Goal: Task Accomplishment & Management: Manage account settings

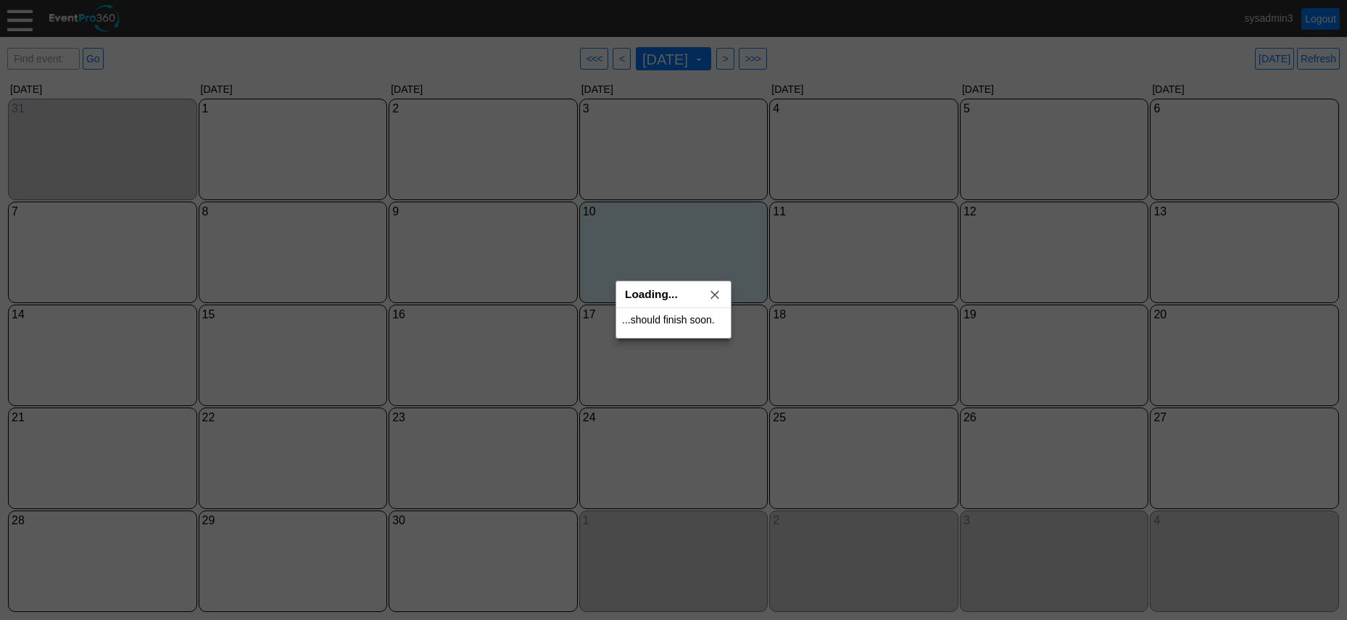
click at [24, 15] on div at bounding box center [673, 310] width 1347 height 620
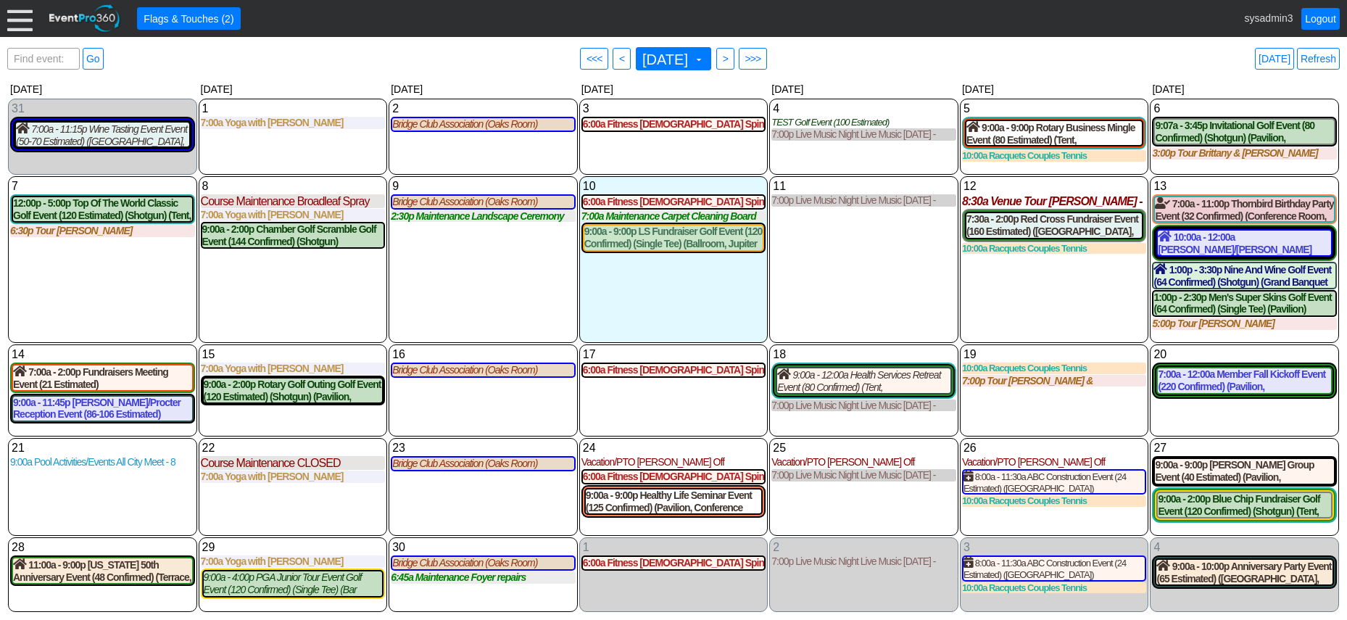
click at [20, 22] on div at bounding box center [19, 18] width 25 height 25
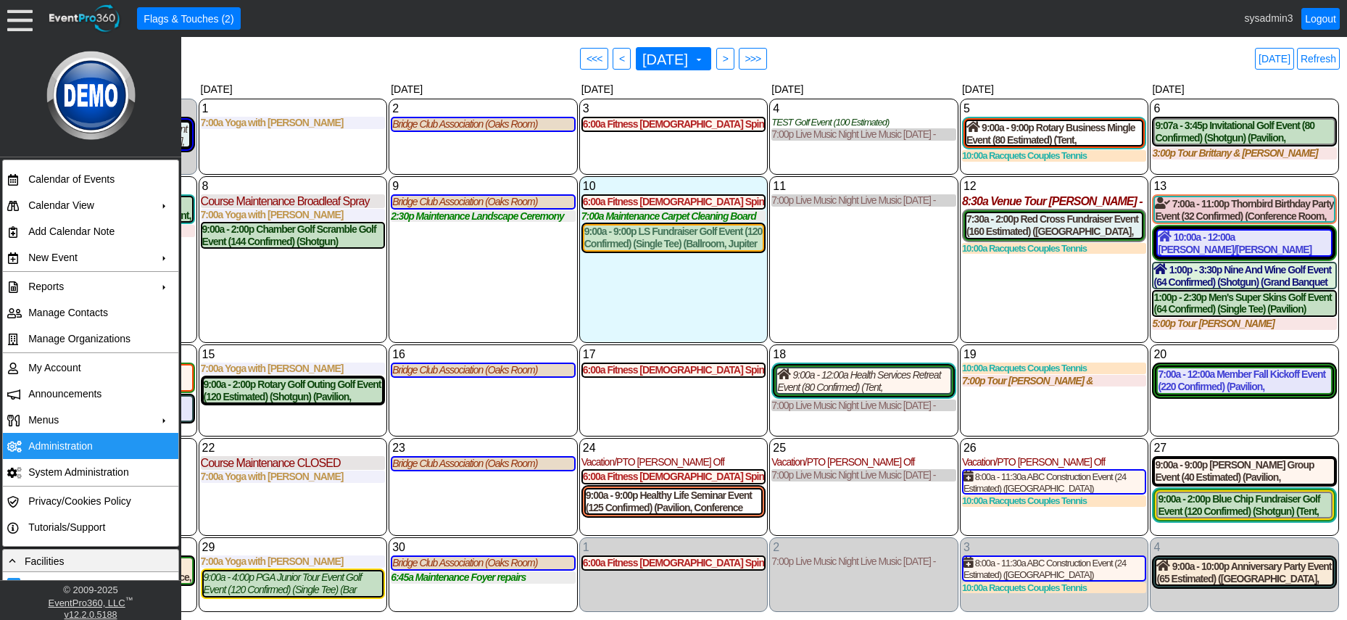
click at [58, 442] on td "Administration" at bounding box center [87, 446] width 130 height 26
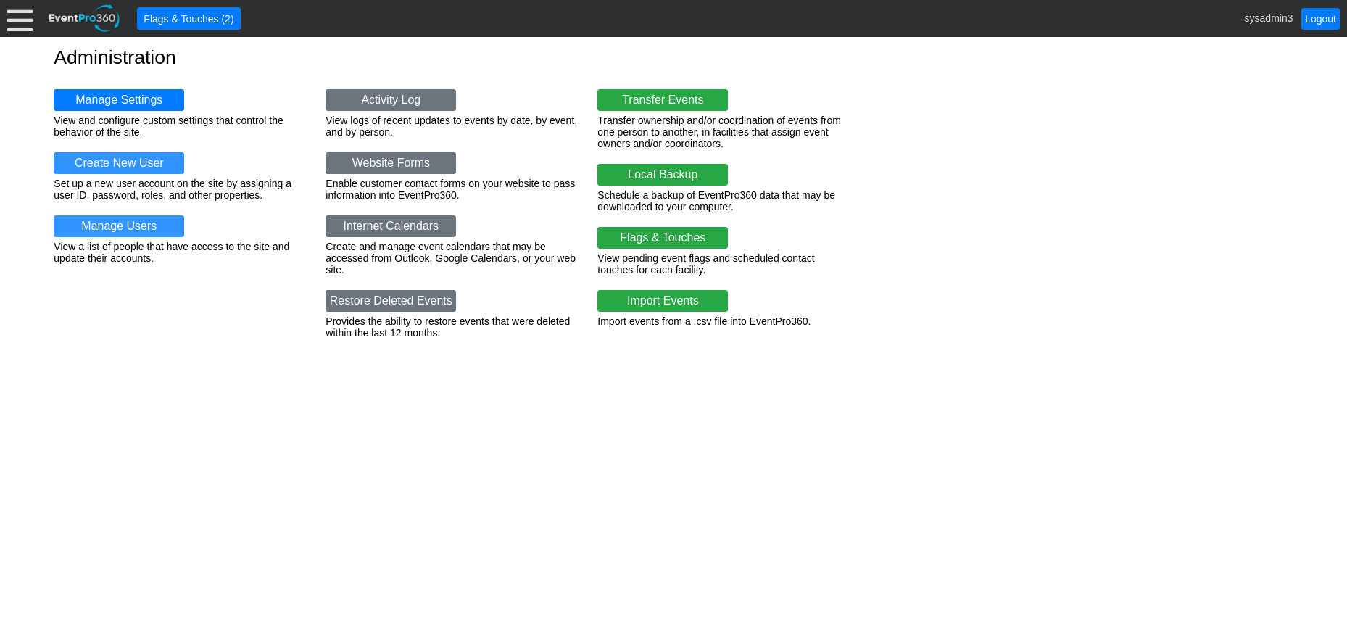
click at [10, 25] on div at bounding box center [19, 18] width 25 height 25
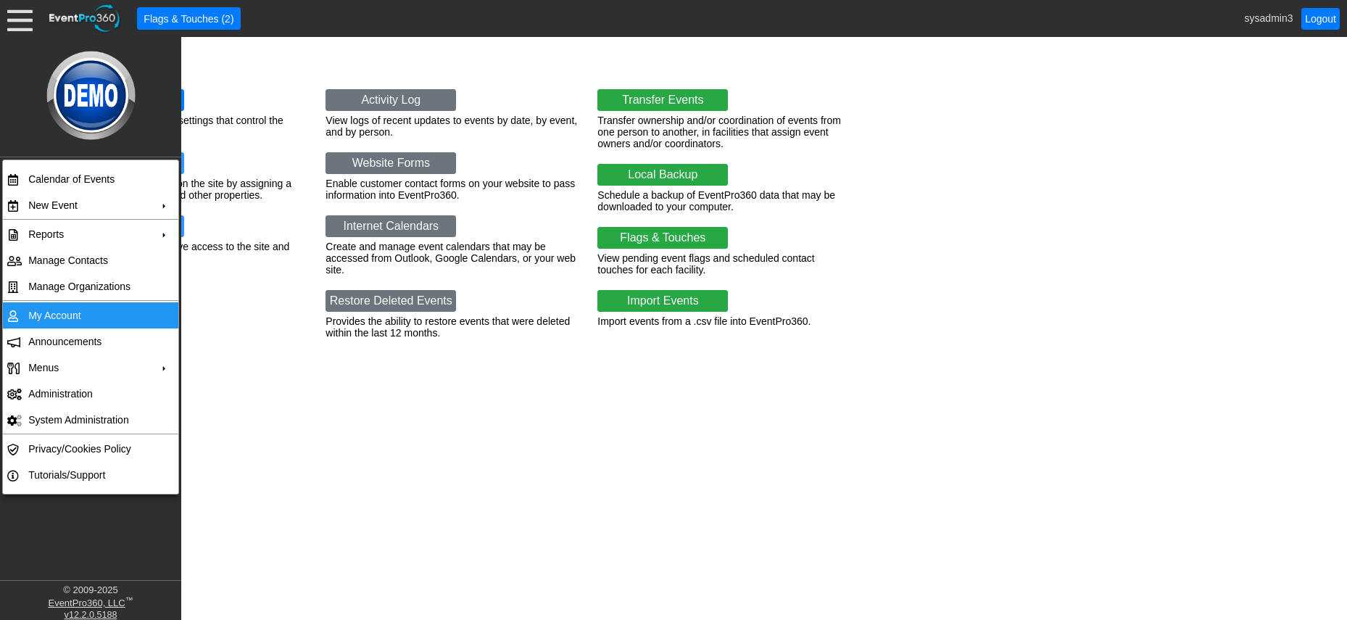
click at [75, 317] on td "My Account" at bounding box center [87, 315] width 130 height 26
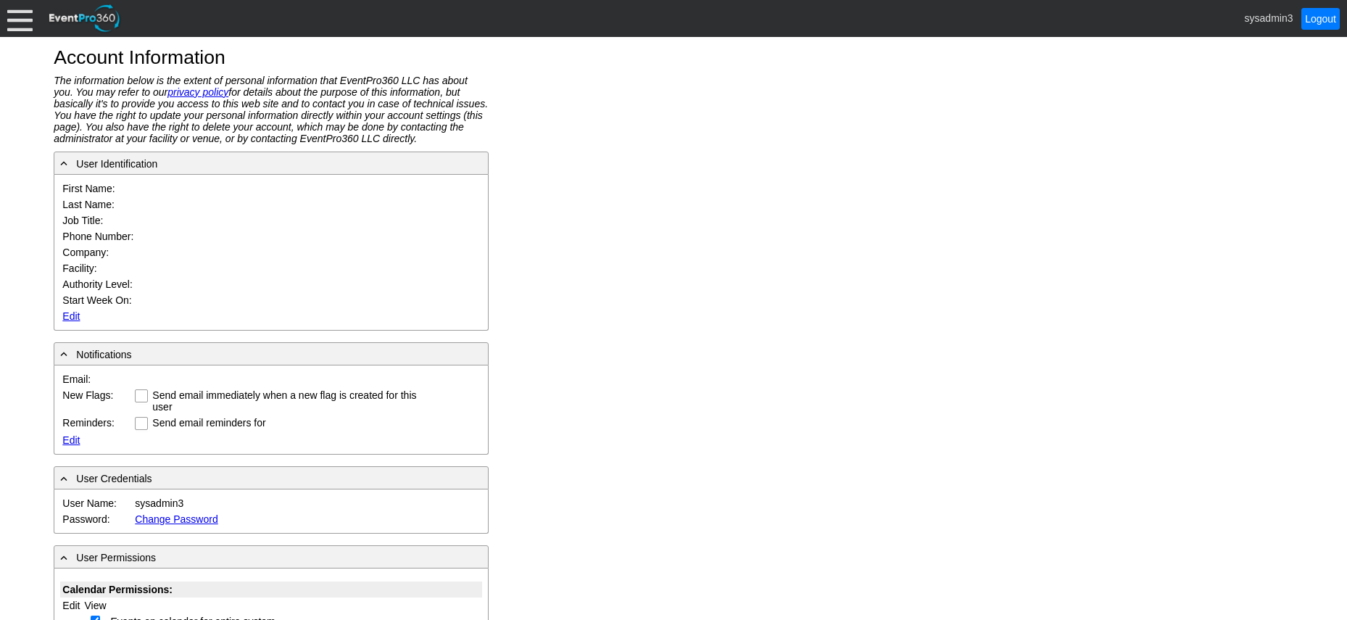
type input "System"
type input "Administrator"
type input "System Administrator"
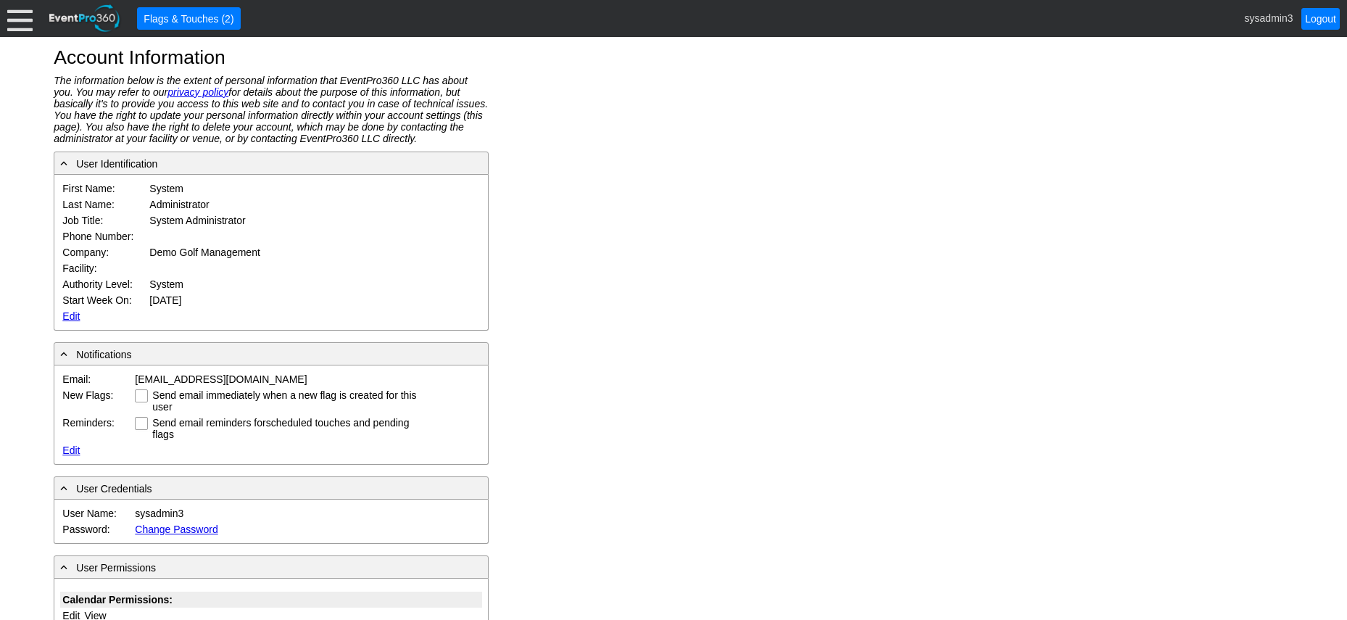
click at [68, 315] on link "Edit" at bounding box center [70, 316] width 17 height 12
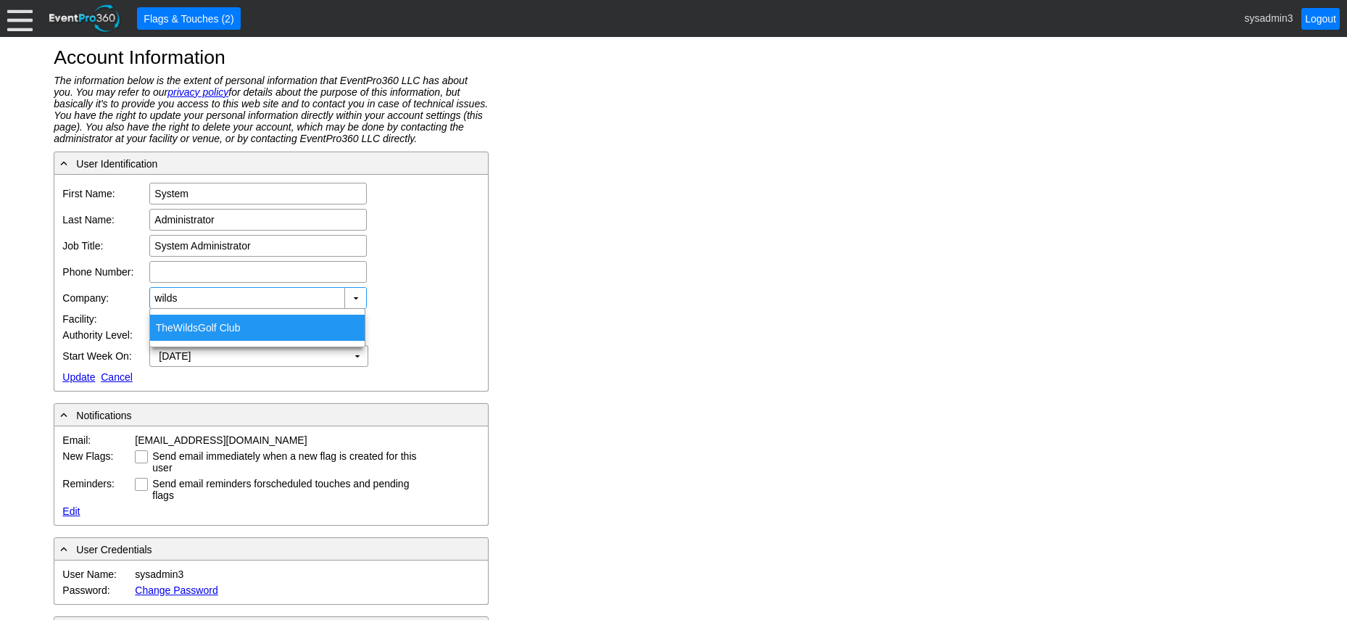
click at [204, 320] on div "The Wilds Golf Club" at bounding box center [257, 328] width 215 height 26
type input "The Wilds Golf Club"
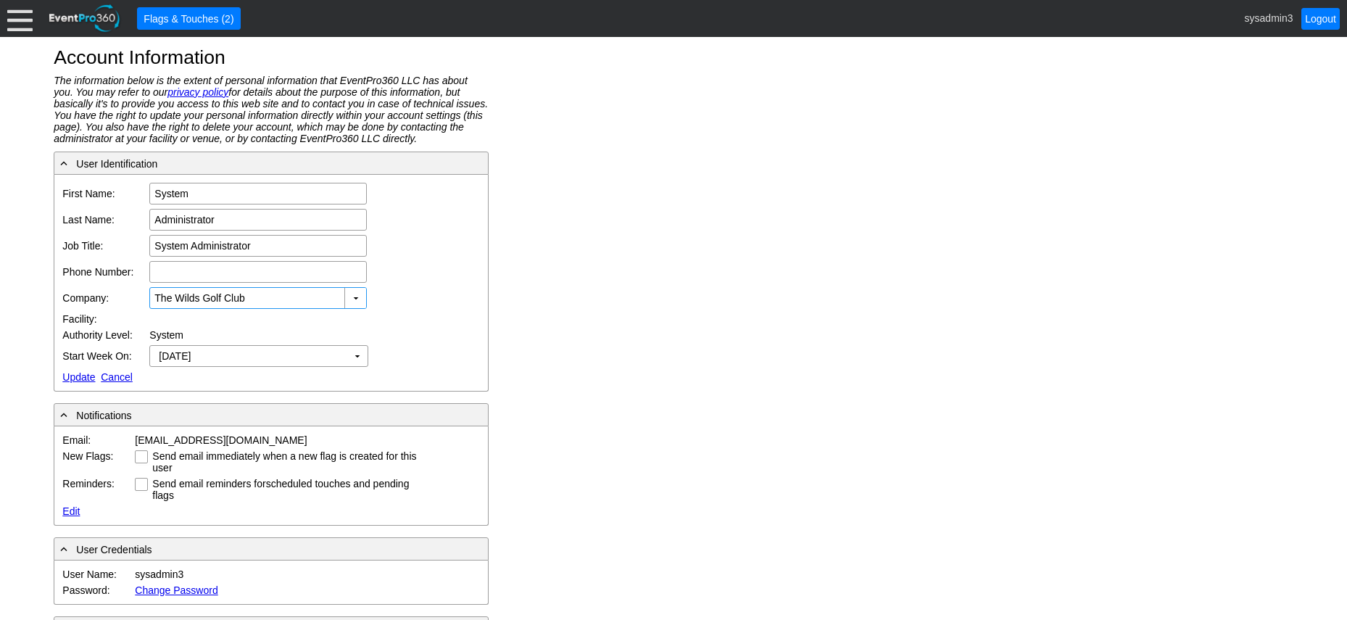
click at [19, 12] on div at bounding box center [19, 18] width 25 height 25
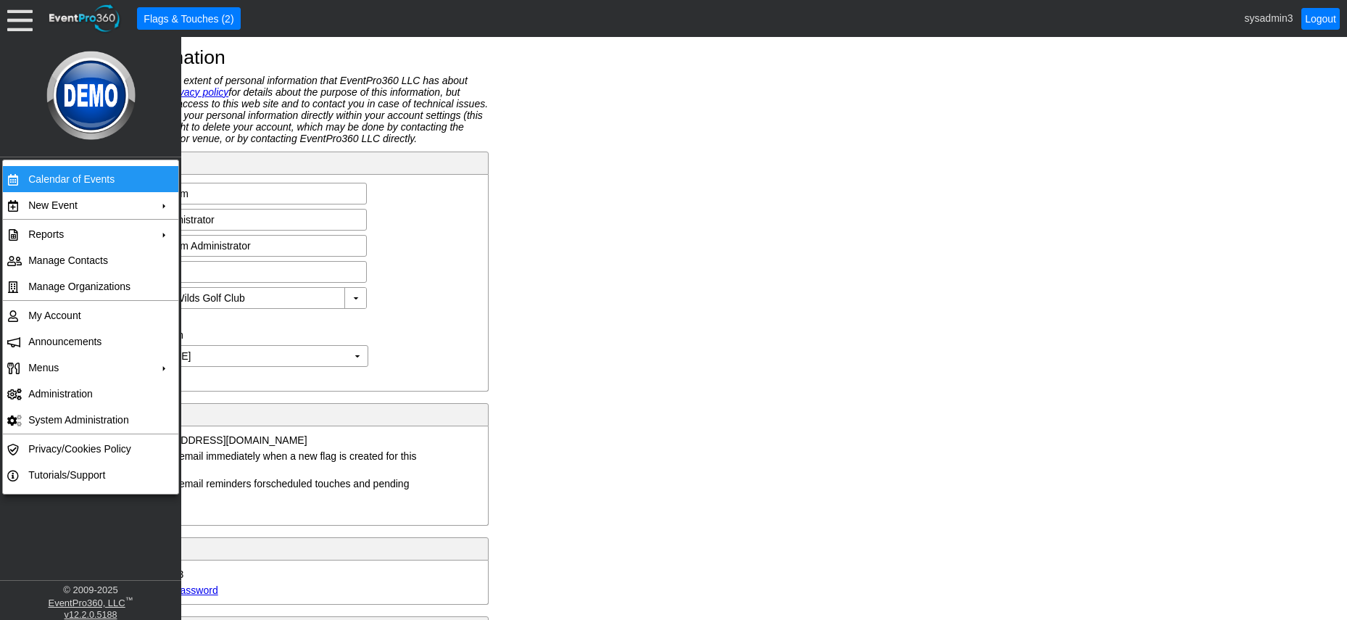
click at [70, 179] on td "Calendar of Events" at bounding box center [87, 179] width 130 height 26
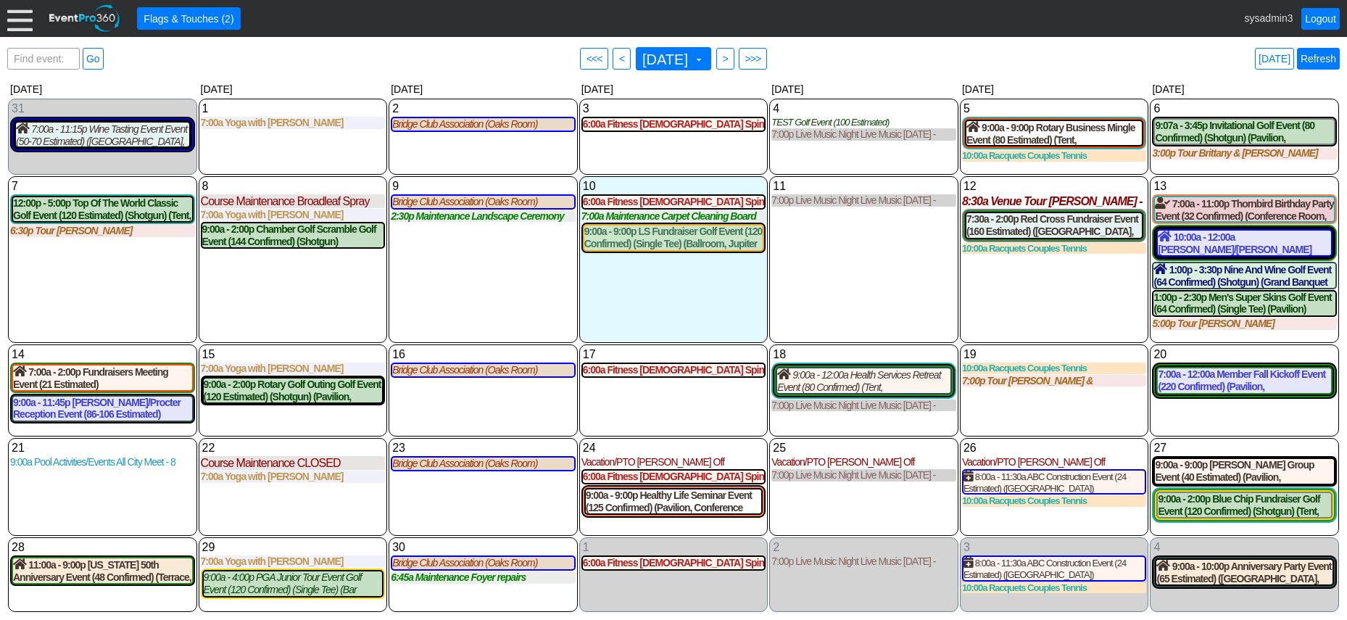
click at [1330, 59] on link "Refresh" at bounding box center [1318, 59] width 43 height 22
click at [21, 16] on div at bounding box center [19, 18] width 25 height 25
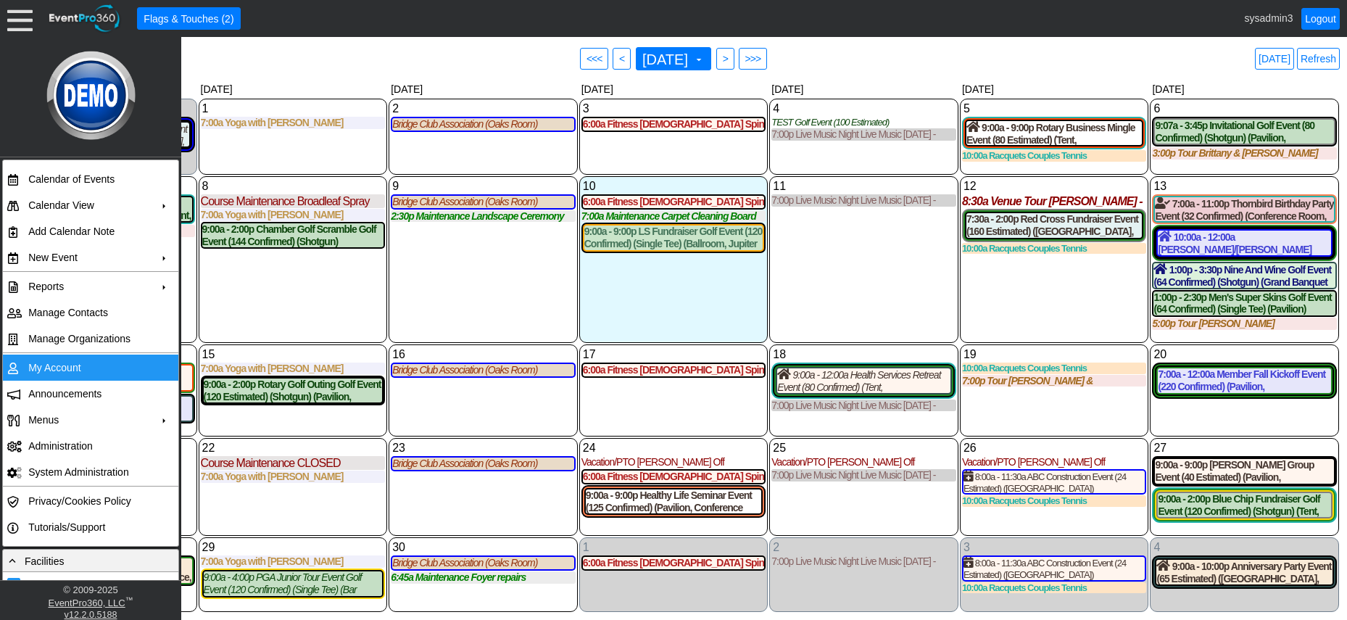
click at [62, 366] on td "My Account" at bounding box center [87, 367] width 130 height 26
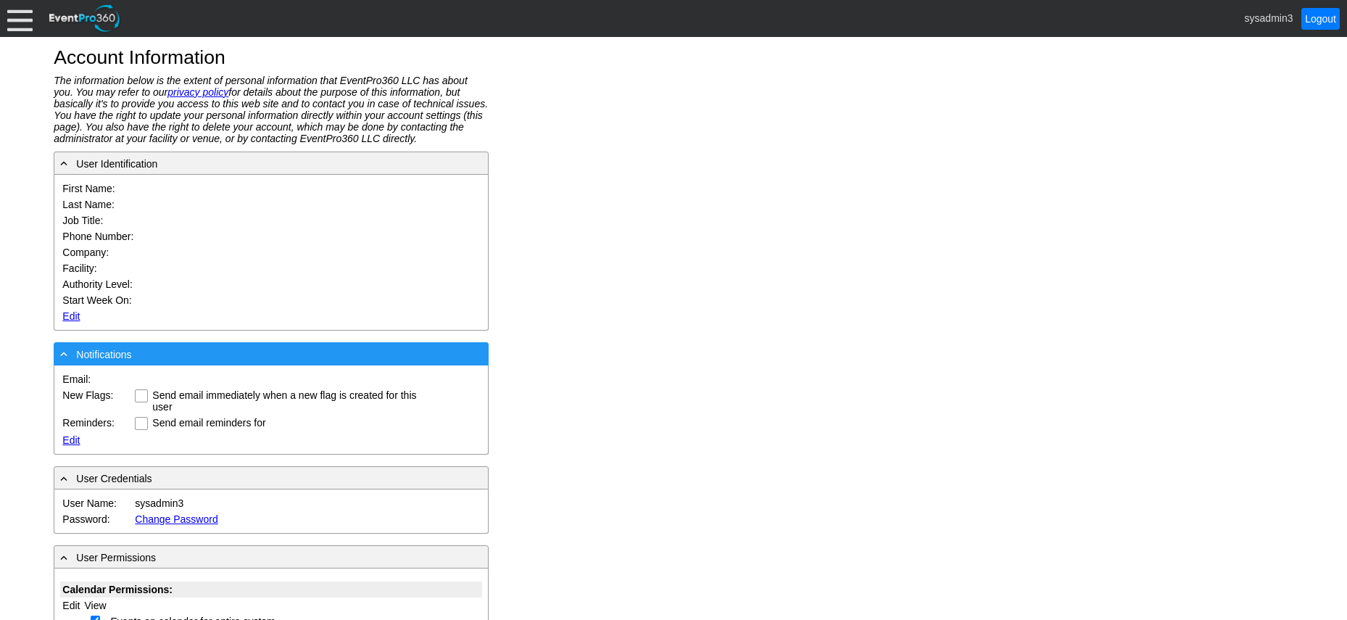
type input "System"
type input "Administrator"
type input "System Administrator"
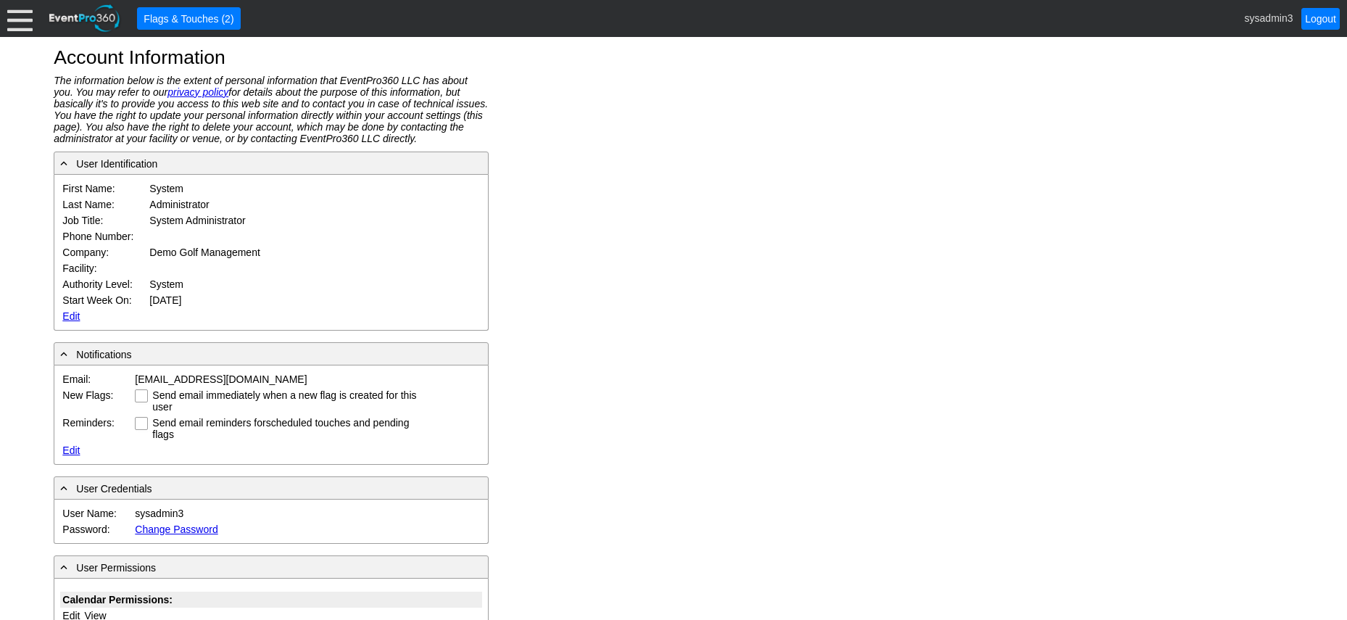
click at [78, 315] on link "Edit" at bounding box center [70, 316] width 17 height 12
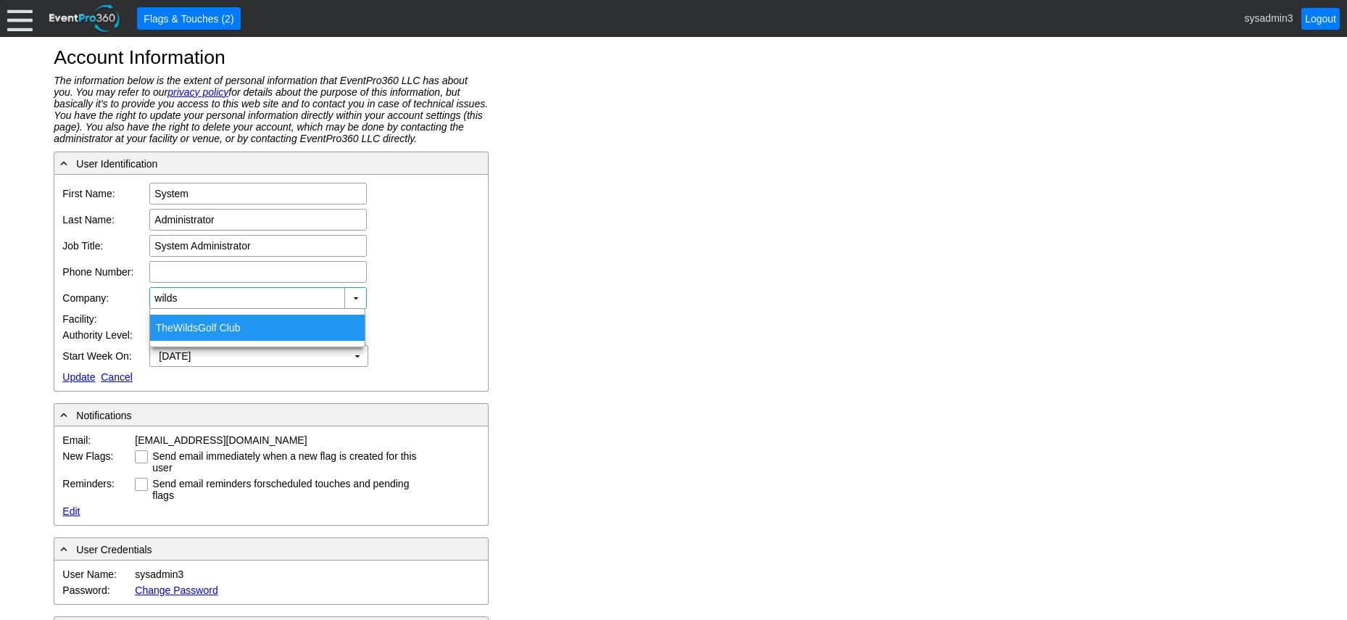
click at [203, 320] on div "The Wilds Golf Club" at bounding box center [257, 328] width 215 height 26
type input "The Wilds Golf Club"
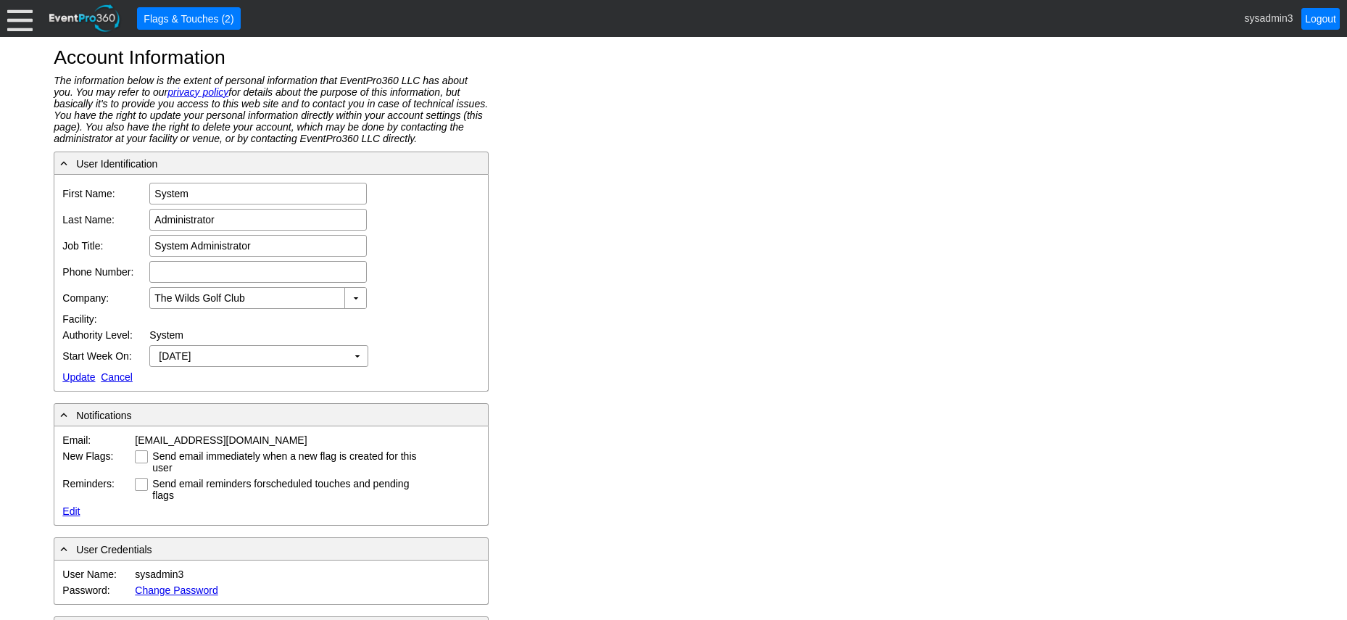
click at [75, 376] on link "Update" at bounding box center [78, 377] width 33 height 12
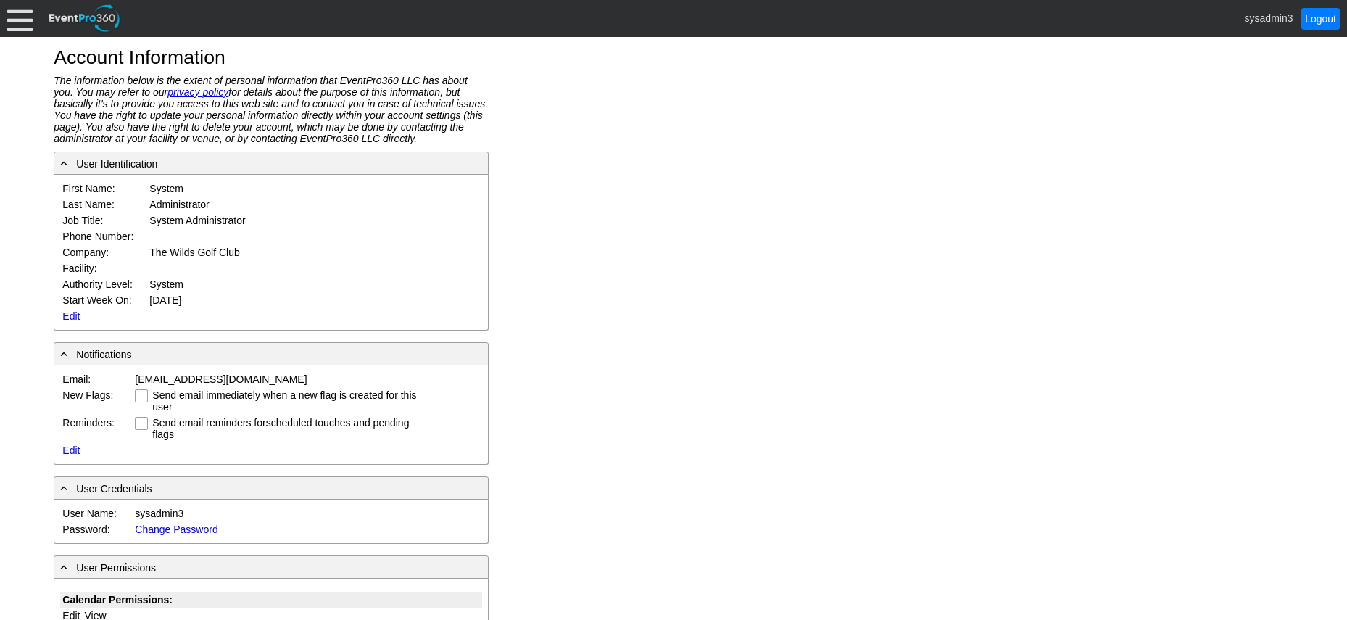
click at [17, 16] on div at bounding box center [19, 18] width 25 height 25
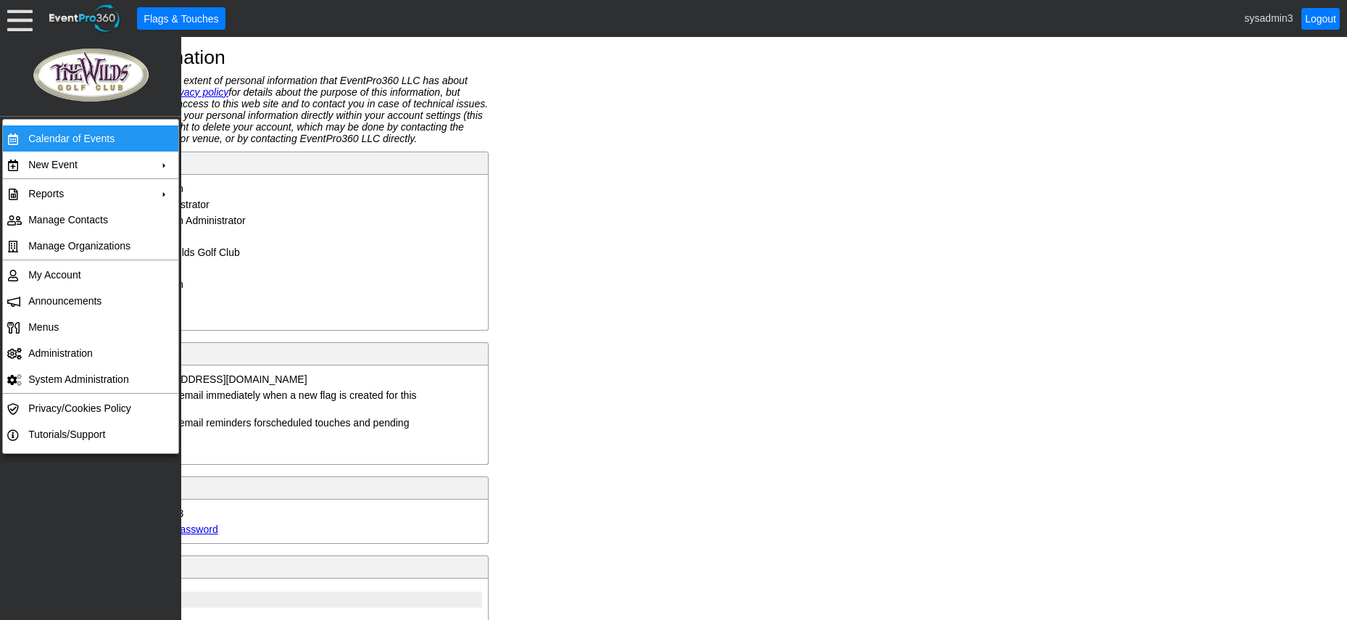
click at [51, 128] on td "Calendar of Events" at bounding box center [87, 138] width 130 height 26
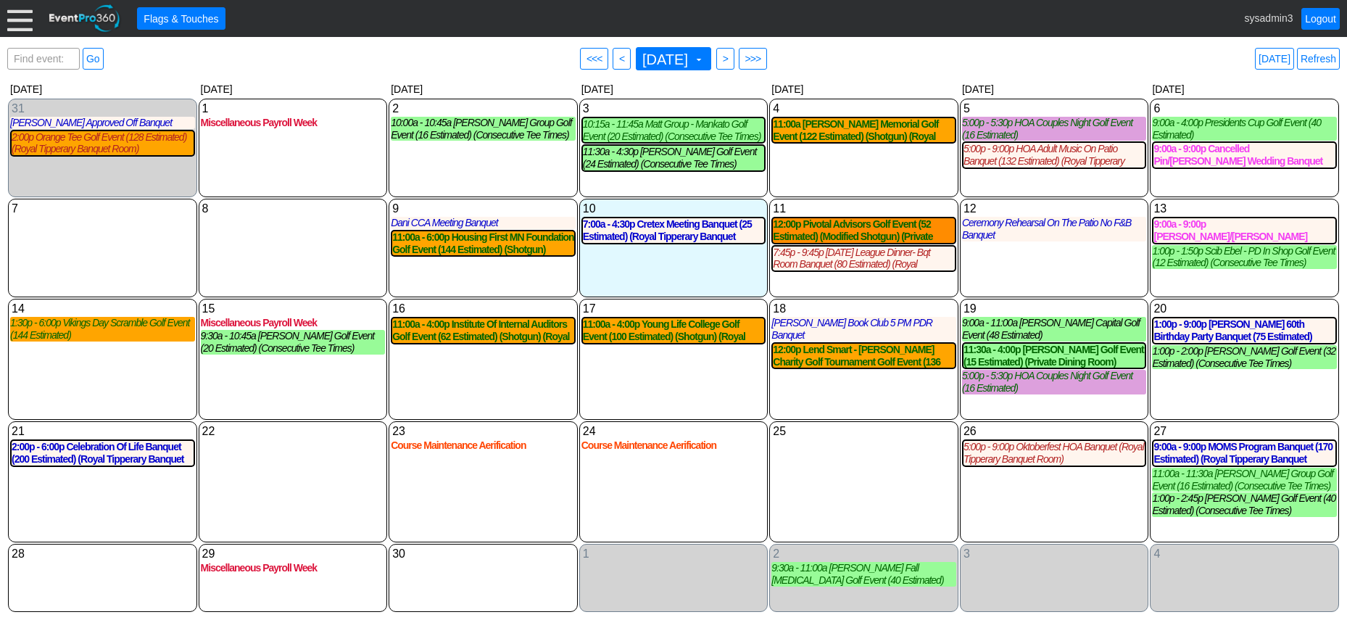
click at [20, 17] on div at bounding box center [19, 18] width 25 height 25
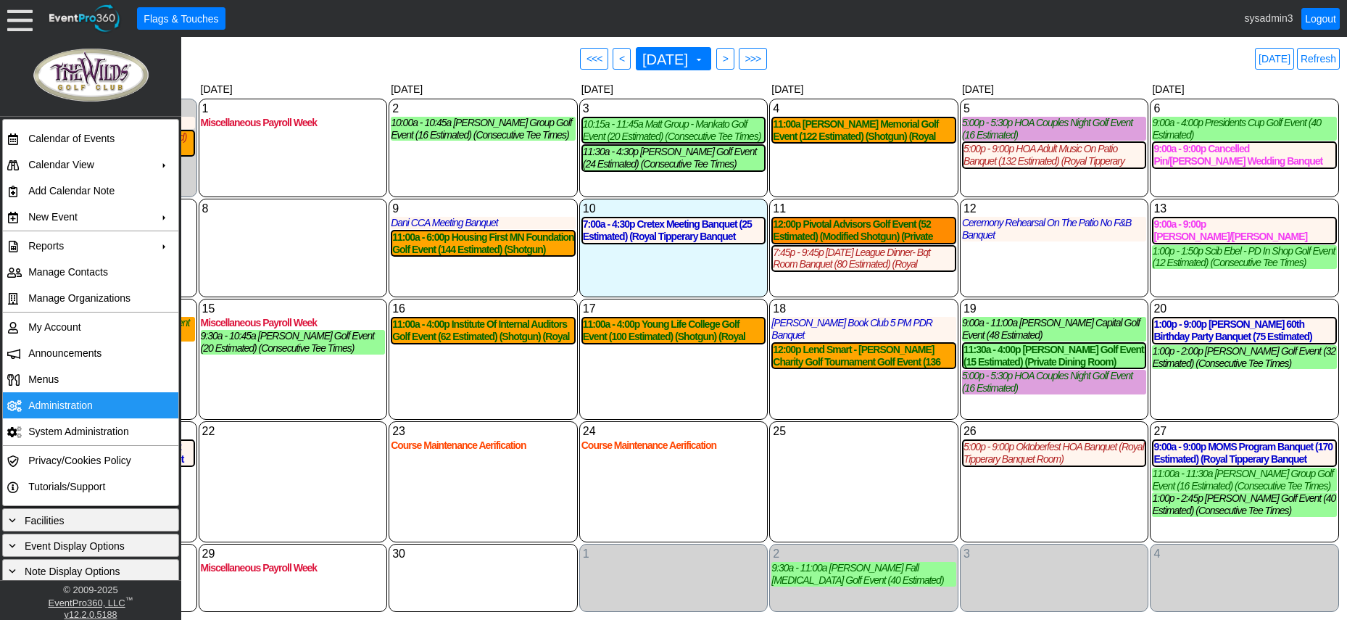
click at [53, 402] on td "Administration" at bounding box center [87, 405] width 130 height 26
click at [891, 388] on div "18 Thursday Julie Book Club 5 PM PDR Banquet Julie Book Club 5 PM PDR Lead Banq…" at bounding box center [863, 359] width 189 height 121
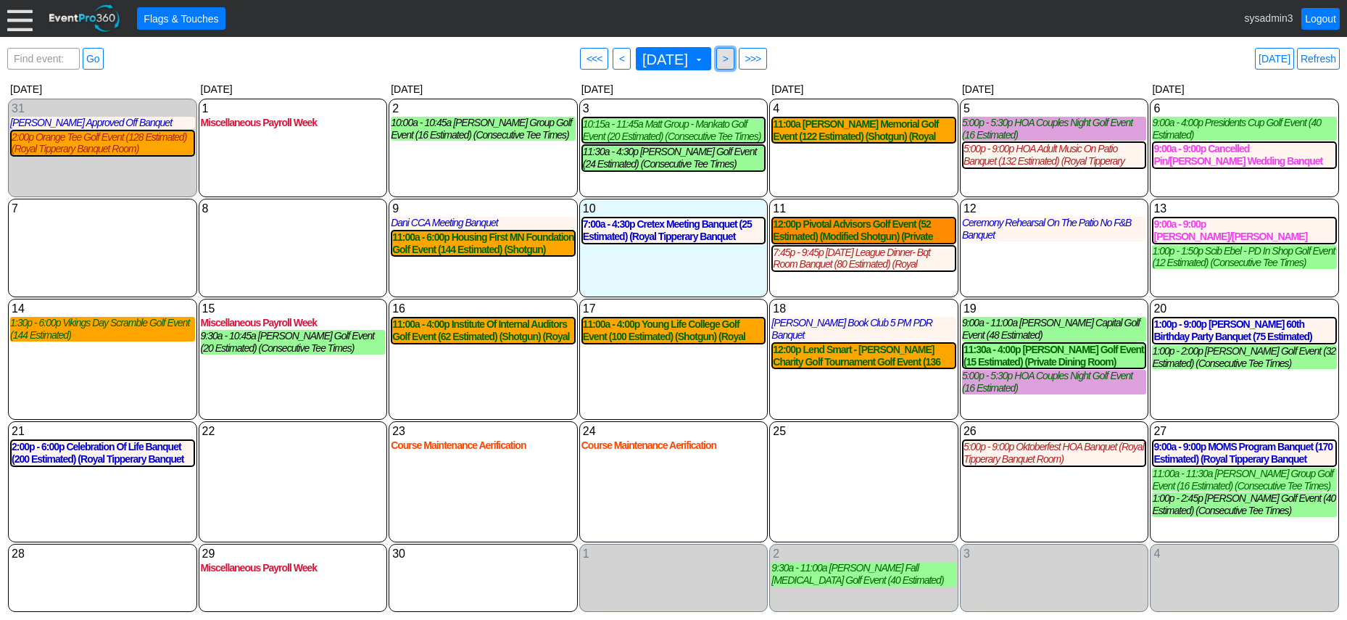
click at [731, 59] on span ">" at bounding box center [725, 58] width 11 height 14
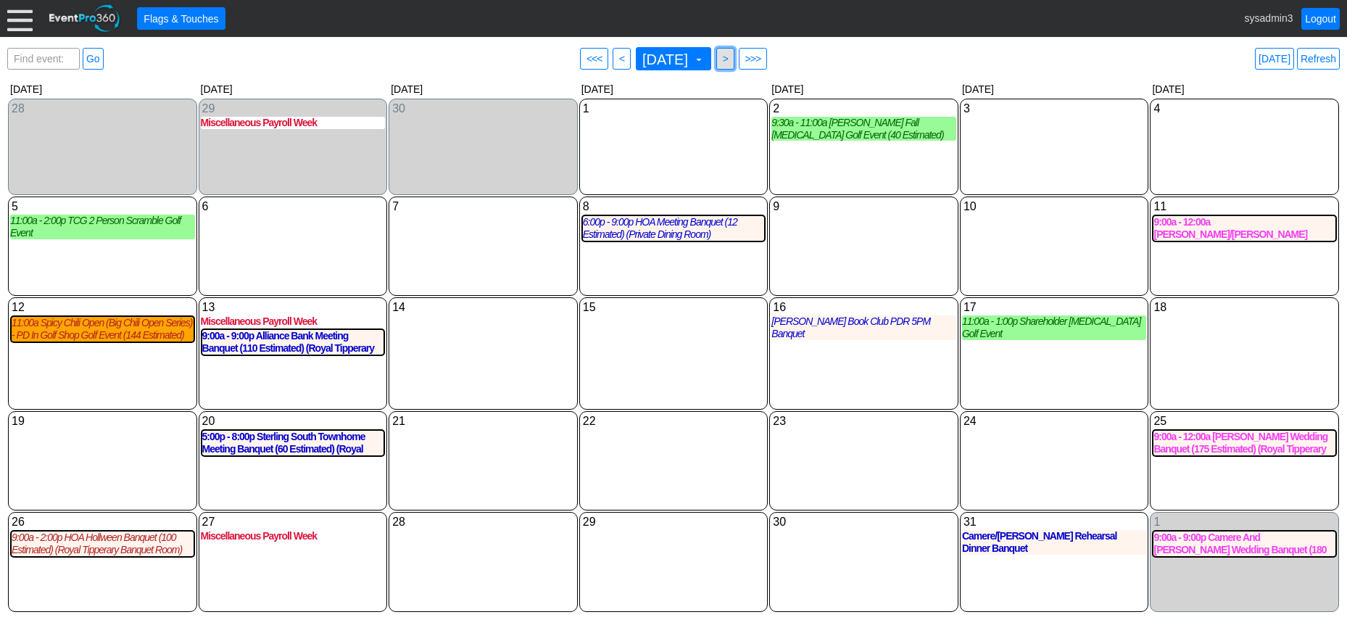
click at [731, 59] on span ">" at bounding box center [725, 58] width 11 height 14
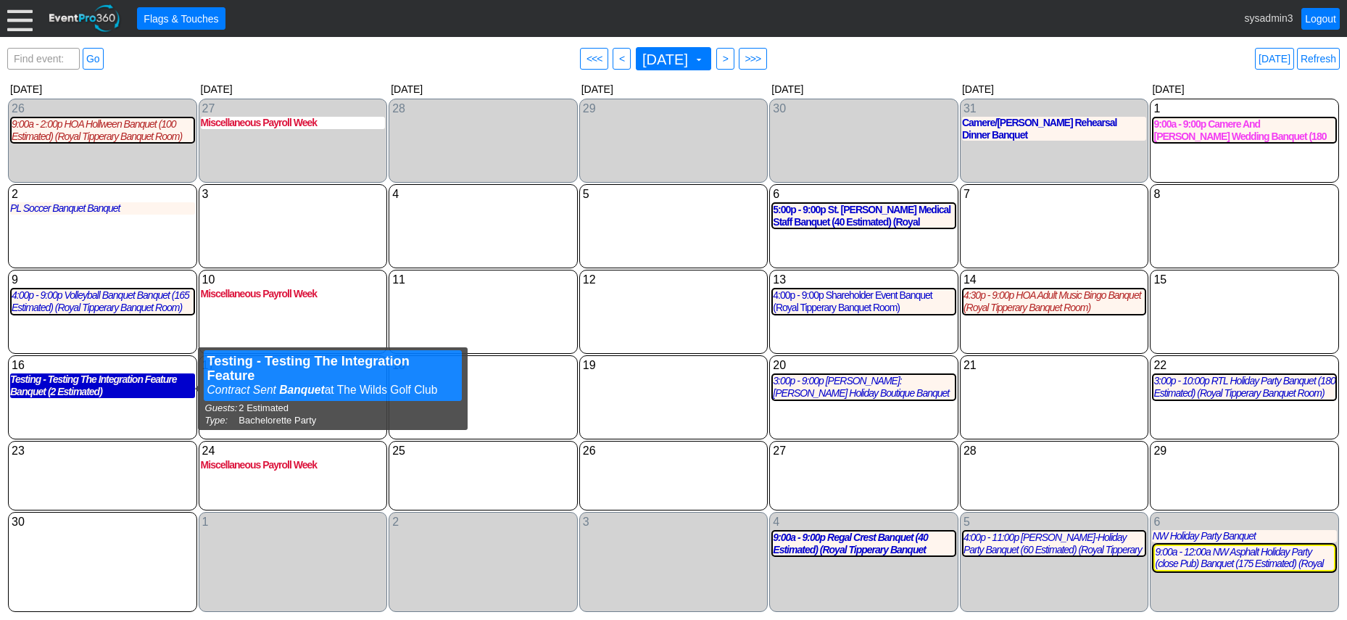
click at [75, 384] on div "Testing - Testing The Integration Feature Banquet (2 Estimated)" at bounding box center [102, 385] width 185 height 25
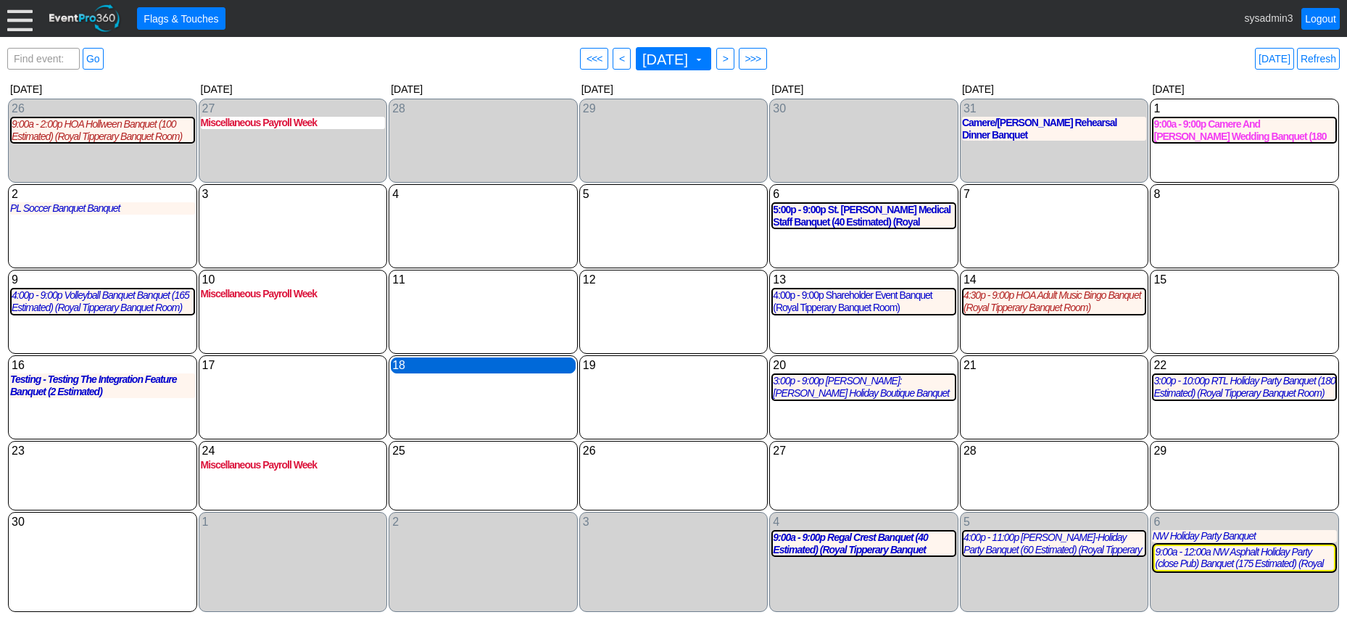
click at [471, 366] on div "18 Tuesday" at bounding box center [483, 365] width 185 height 16
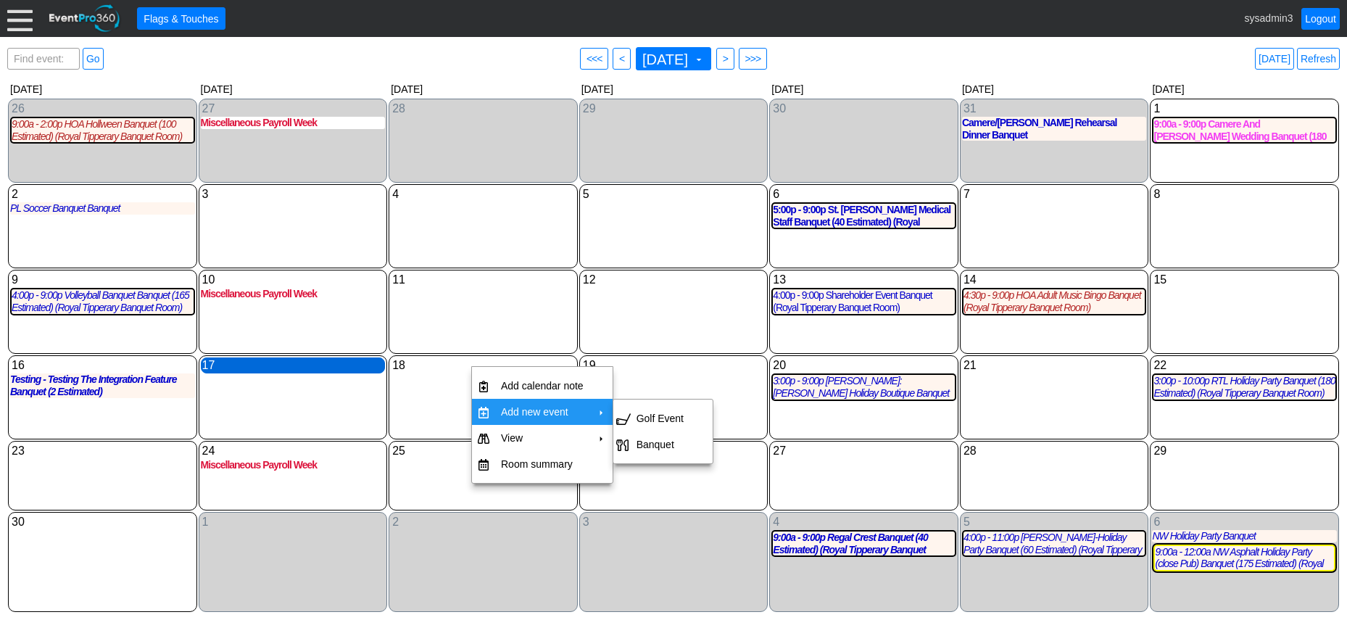
click at [298, 368] on div "17 Monday" at bounding box center [293, 365] width 185 height 16
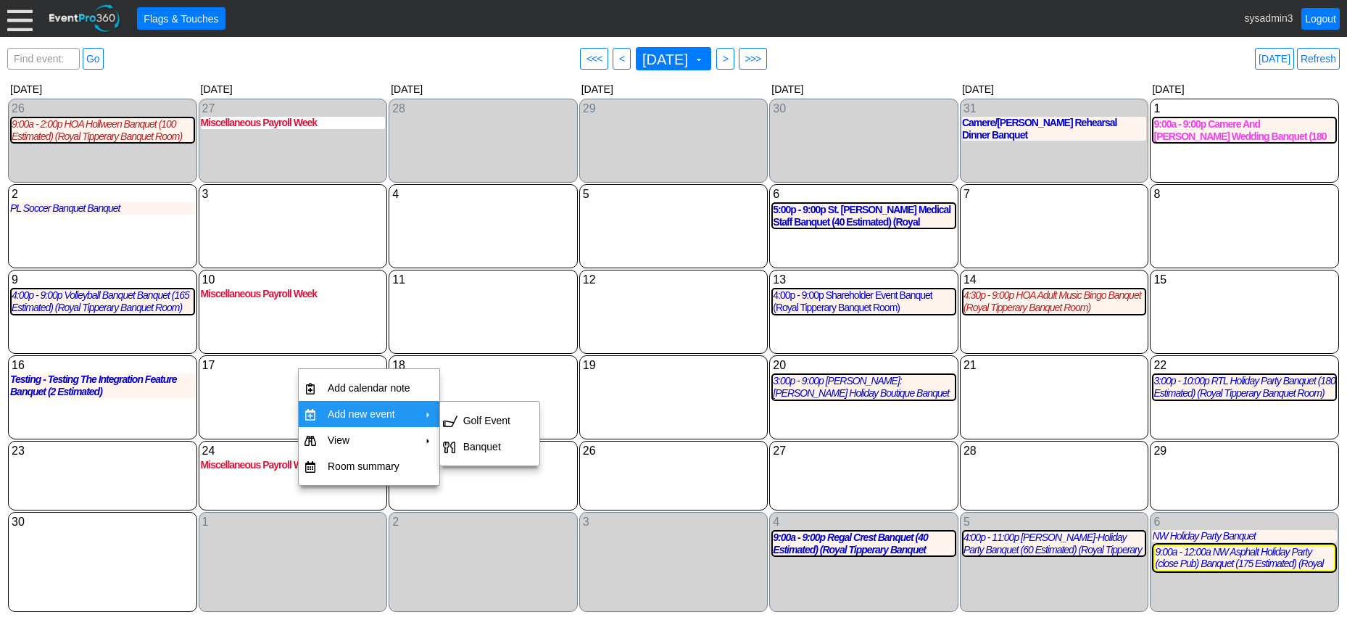
click at [340, 413] on td "Add new event" at bounding box center [369, 414] width 94 height 26
click at [479, 445] on td "Banquet" at bounding box center [486, 446] width 59 height 26
type input "11/17/2025"
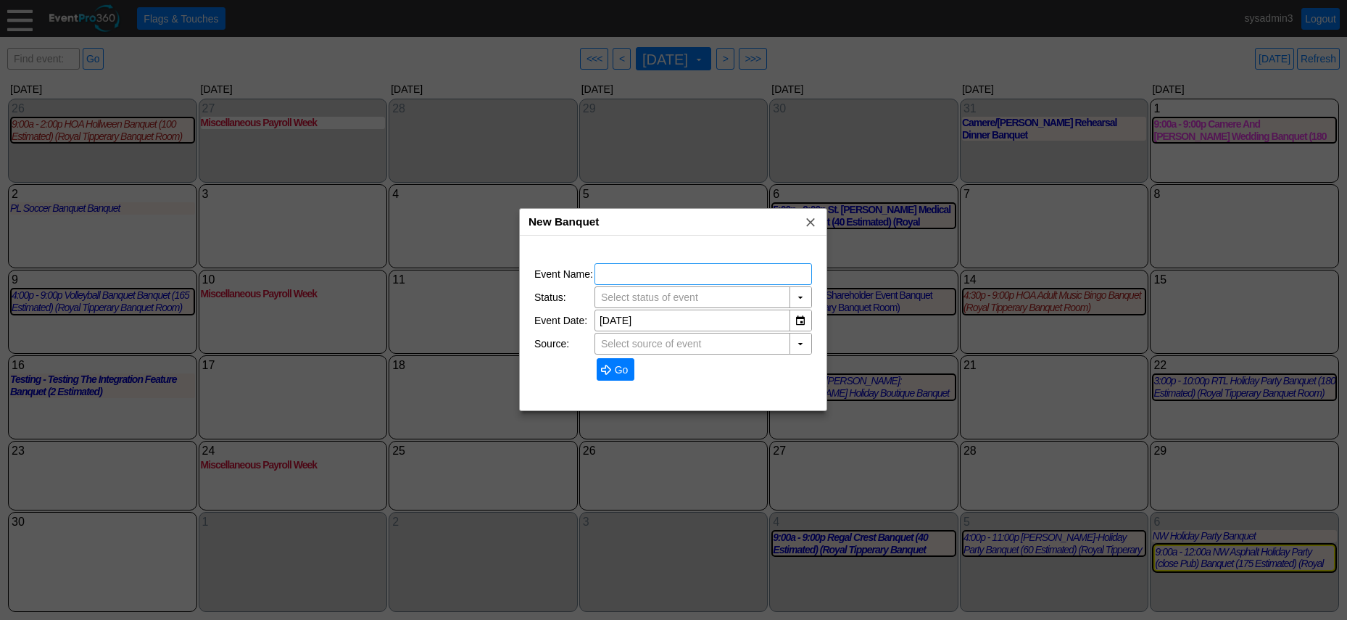
type input "Lead"
click at [639, 272] on input "text" at bounding box center [702, 274] width 207 height 20
type input "TES BANQUET"
click at [617, 364] on span "Go" at bounding box center [622, 369] width 20 height 14
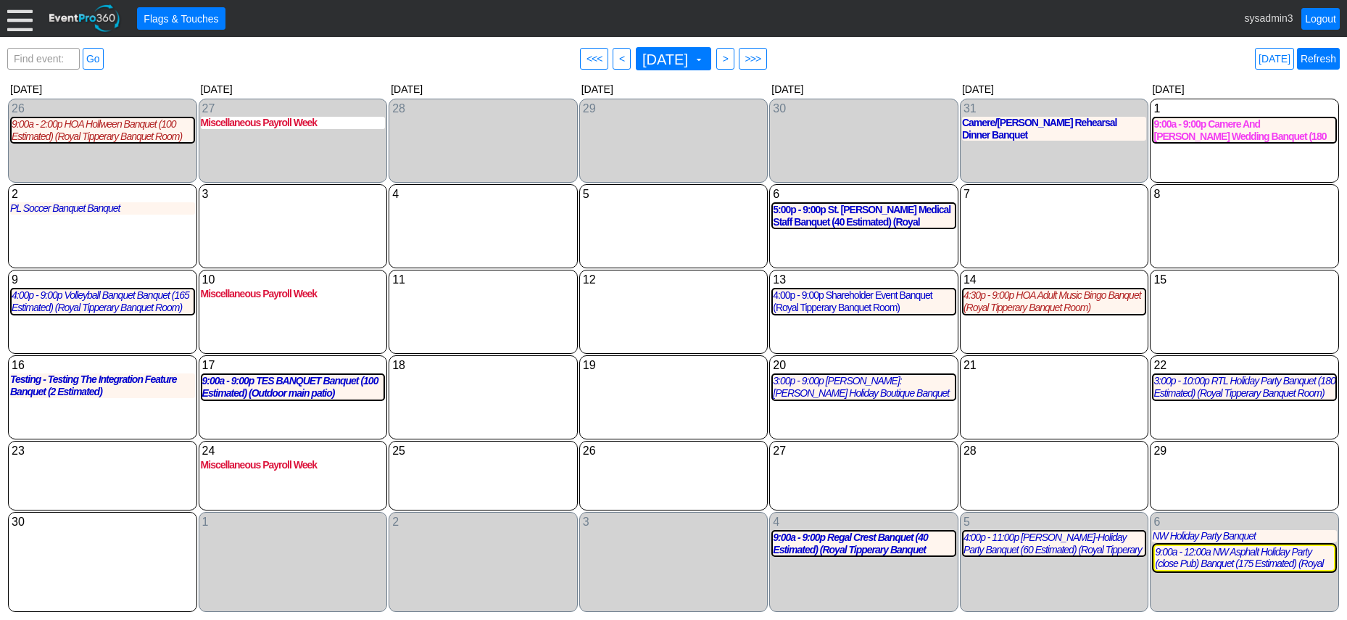
click at [1331, 59] on link "Refresh" at bounding box center [1318, 59] width 43 height 22
click at [1319, 57] on link "Refresh" at bounding box center [1318, 59] width 43 height 22
click at [1315, 13] on link "Logout" at bounding box center [1320, 19] width 38 height 22
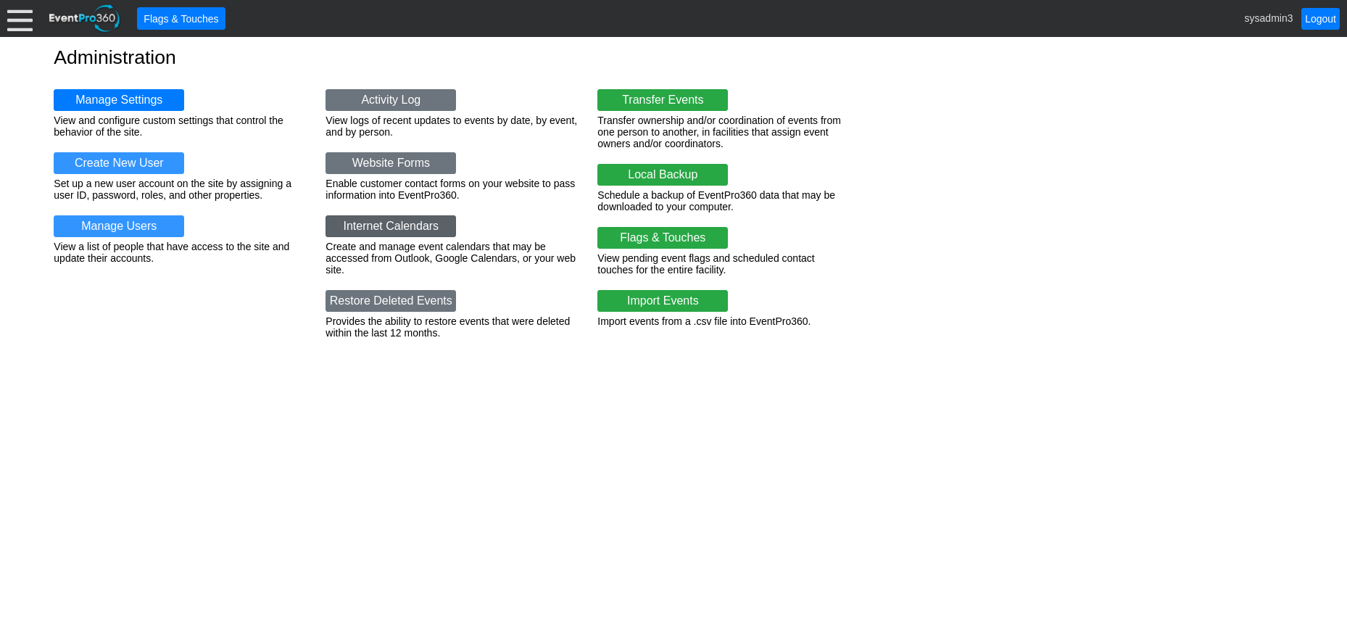
click at [383, 225] on link "Internet Calendars" at bounding box center [390, 226] width 130 height 22
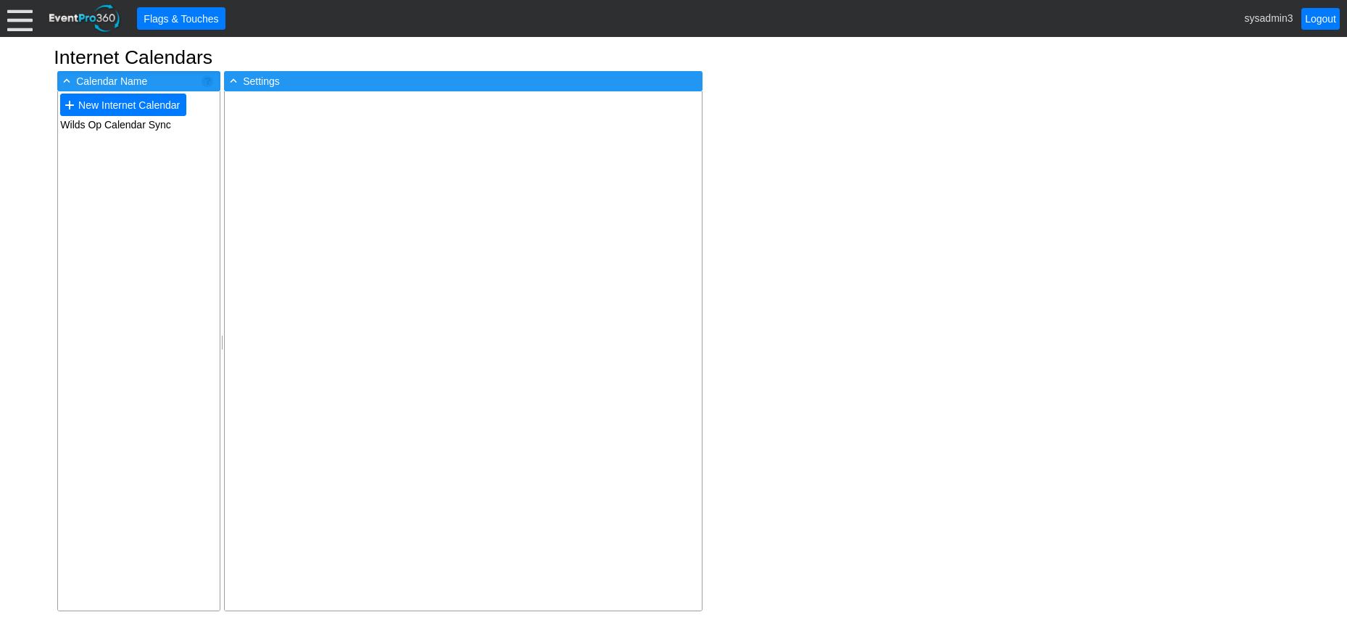
click at [115, 123] on td "Wilds Op Calendar Sync" at bounding box center [139, 124] width 162 height 13
type input "Wilds Op Calendar Sync"
type input "(GMT-06:00) Central Time (US & Canada)"
checkbox input "true"
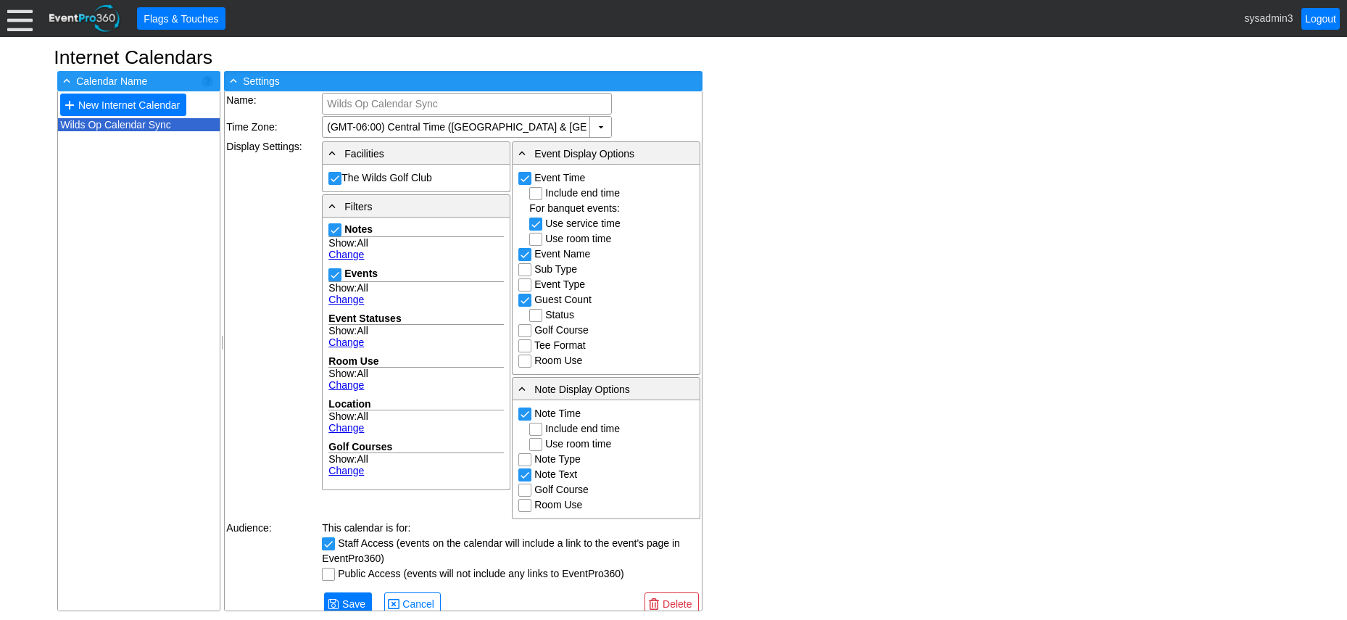
click at [520, 284] on input "Event Type" at bounding box center [526, 286] width 14 height 14
checkbox input "true"
click at [349, 299] on link "Change" at bounding box center [346, 300] width 36 height 12
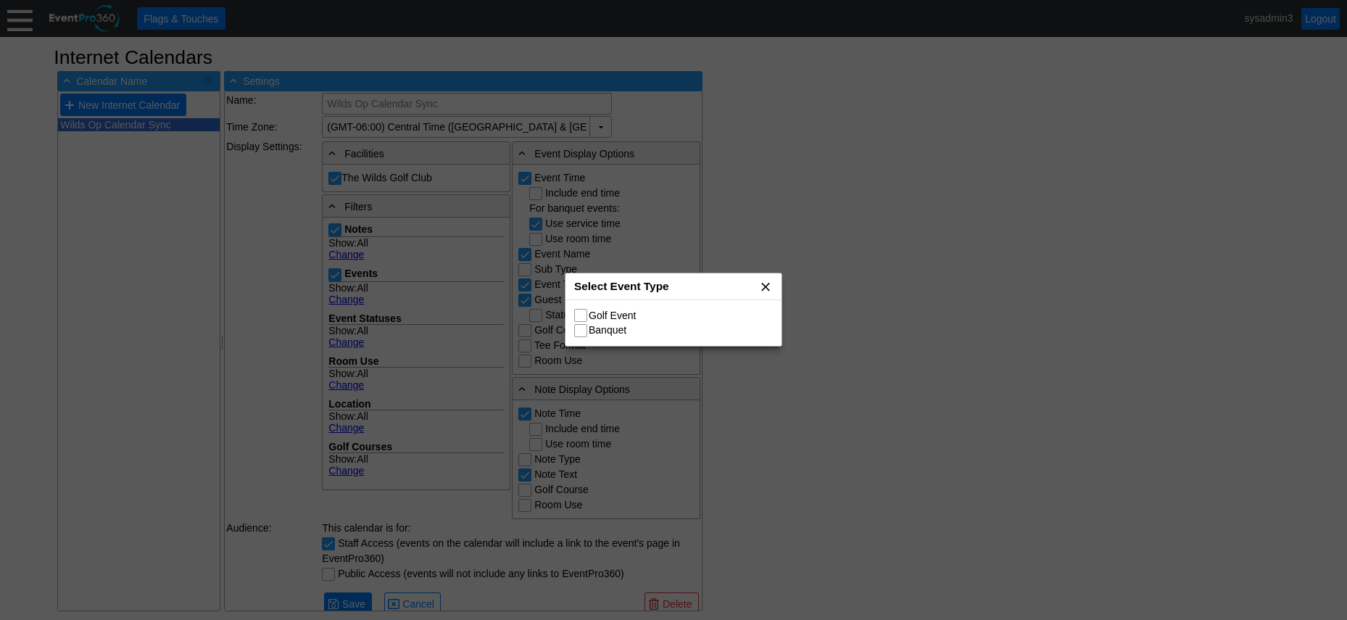
click at [768, 286] on span "x" at bounding box center [765, 286] width 14 height 14
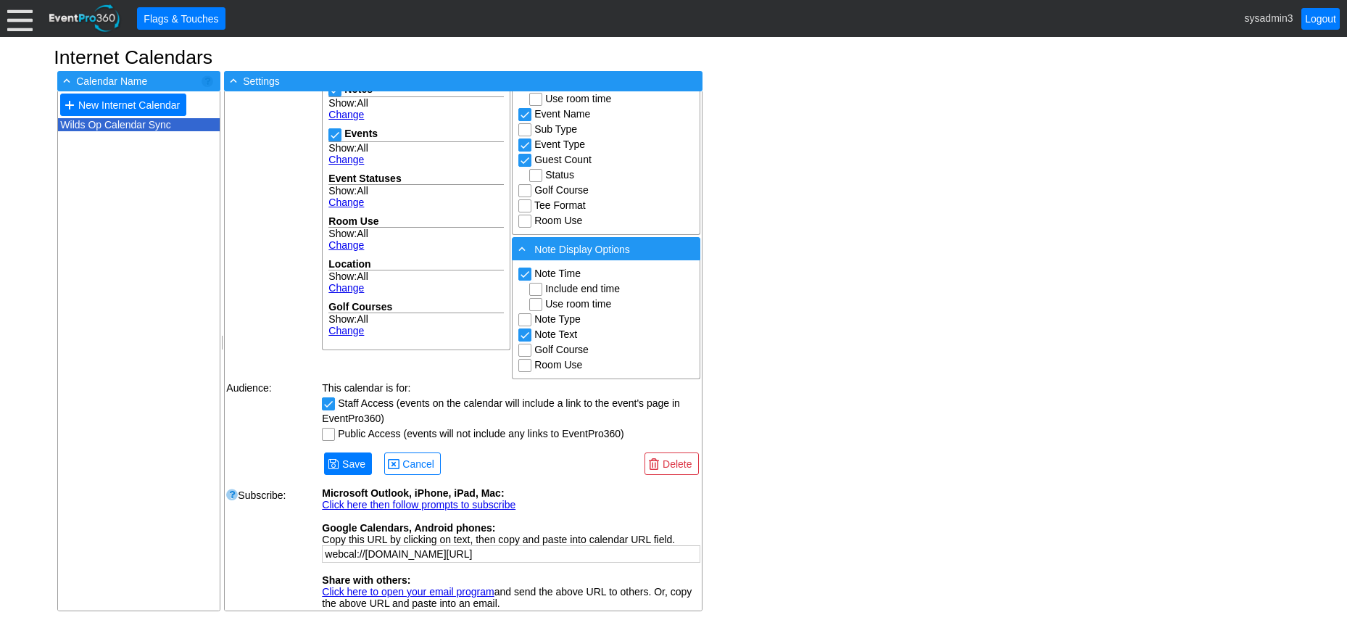
scroll to position [163, 0]
click at [404, 499] on link "Click here then follow prompts to subscribe" at bounding box center [419, 505] width 194 height 12
click at [886, 151] on div "+ - Calendar Name ● New Internet Calendar cccb17d3-7be7-4ece-b46d-56e2a0f26bd7 …" at bounding box center [673, 340] width 1239 height 547
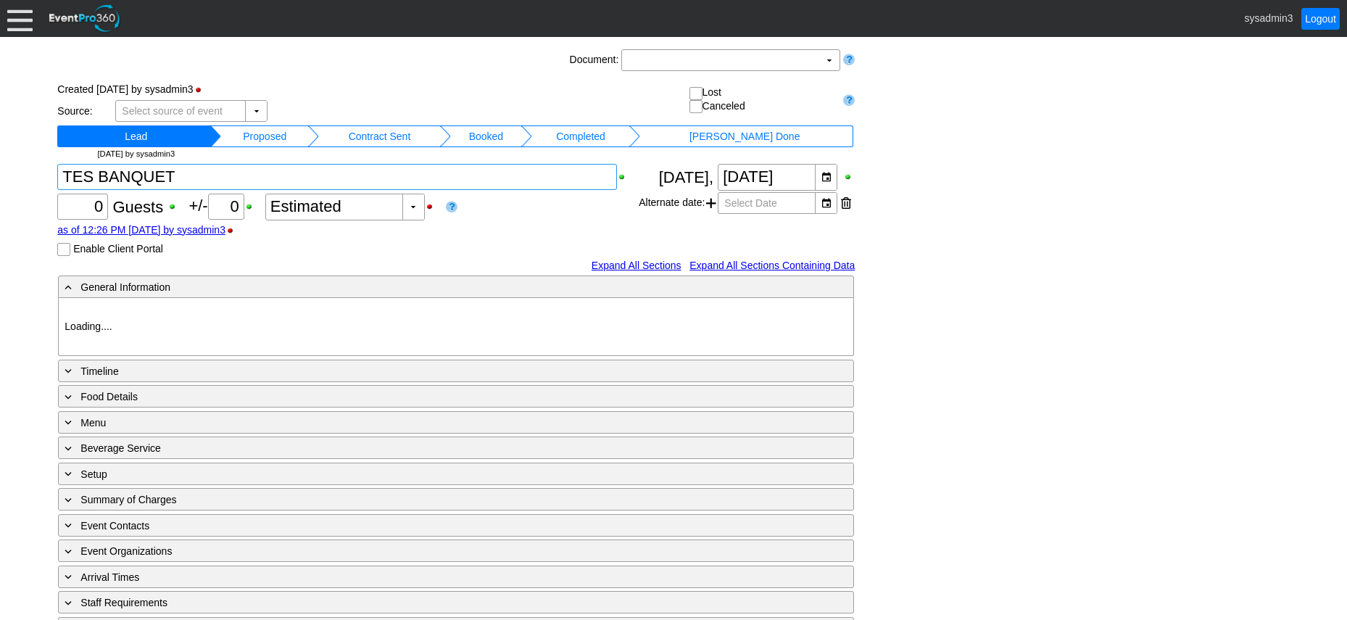
type input "The Wilds Golf Club"
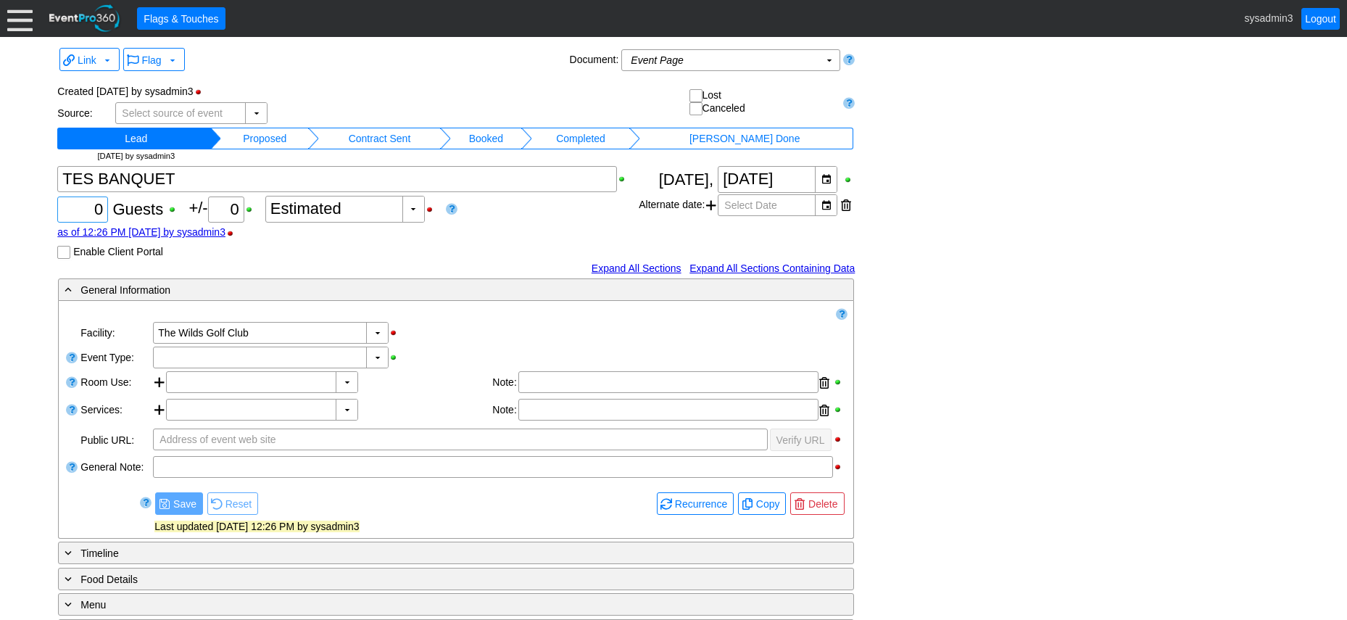
click at [104, 207] on div "0" at bounding box center [82, 209] width 46 height 25
type input "1"
type input "100"
click at [376, 359] on div "▼" at bounding box center [377, 357] width 22 height 20
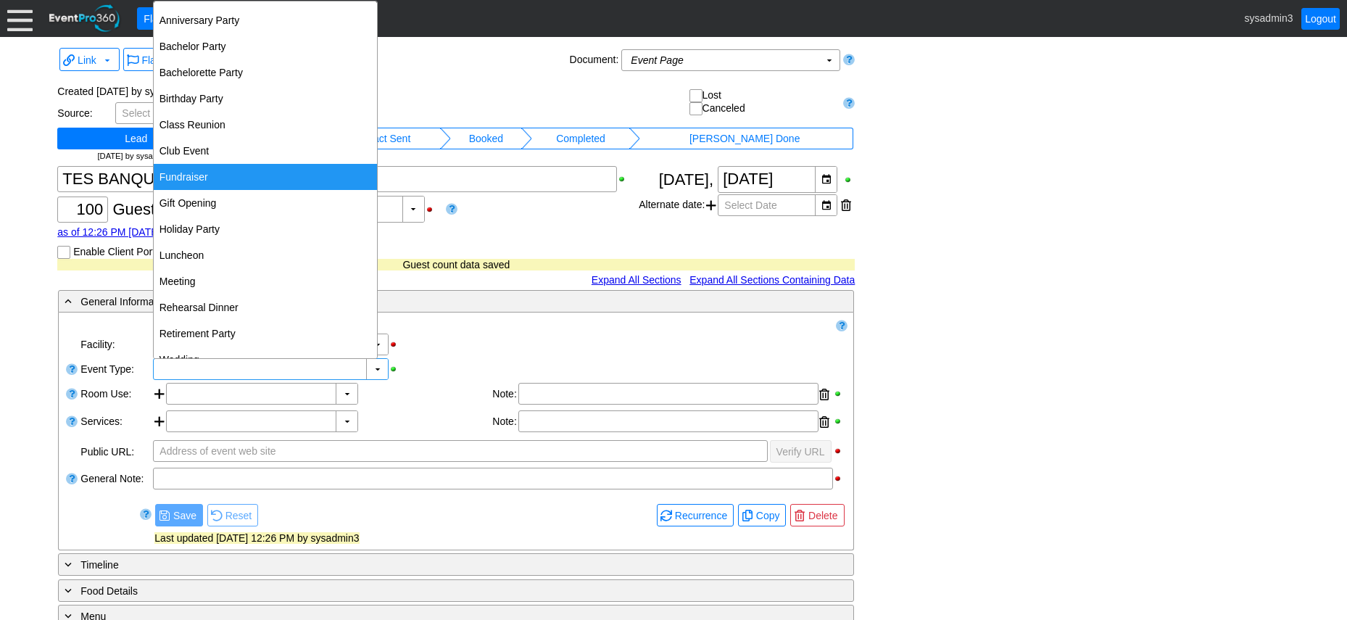
click at [203, 172] on div "Fundraiser" at bounding box center [265, 177] width 223 height 26
type input "Fundraiser"
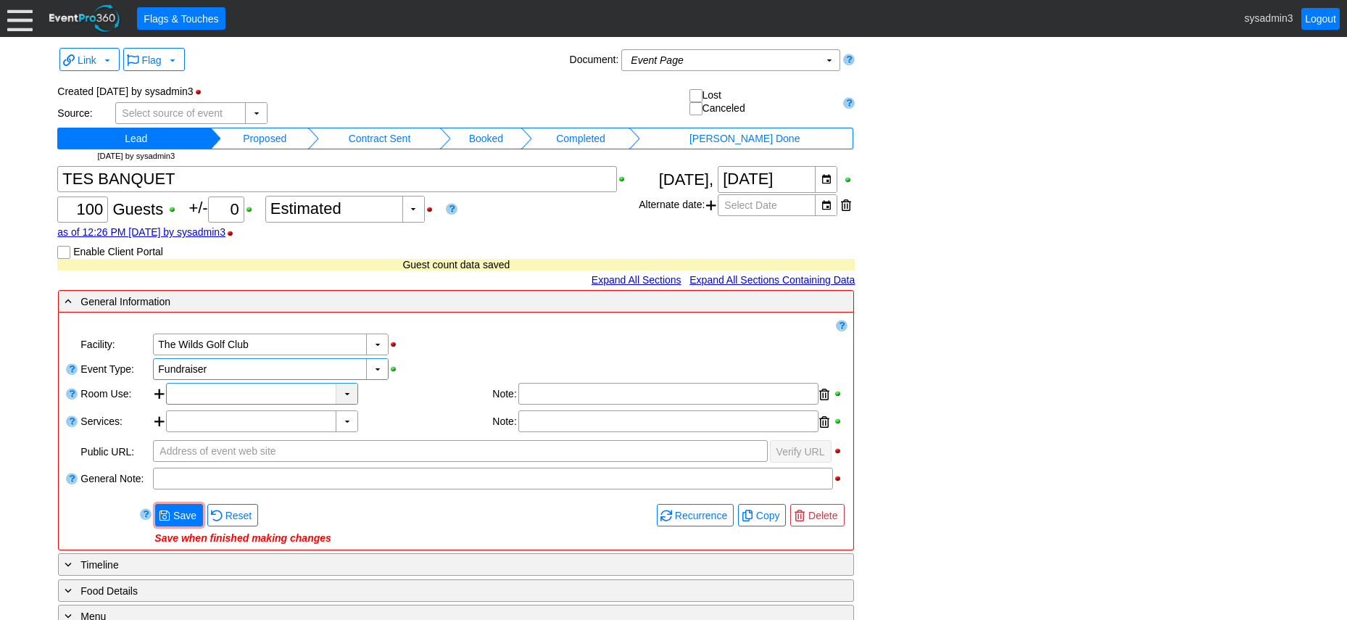
click at [352, 391] on div "▼" at bounding box center [347, 393] width 22 height 20
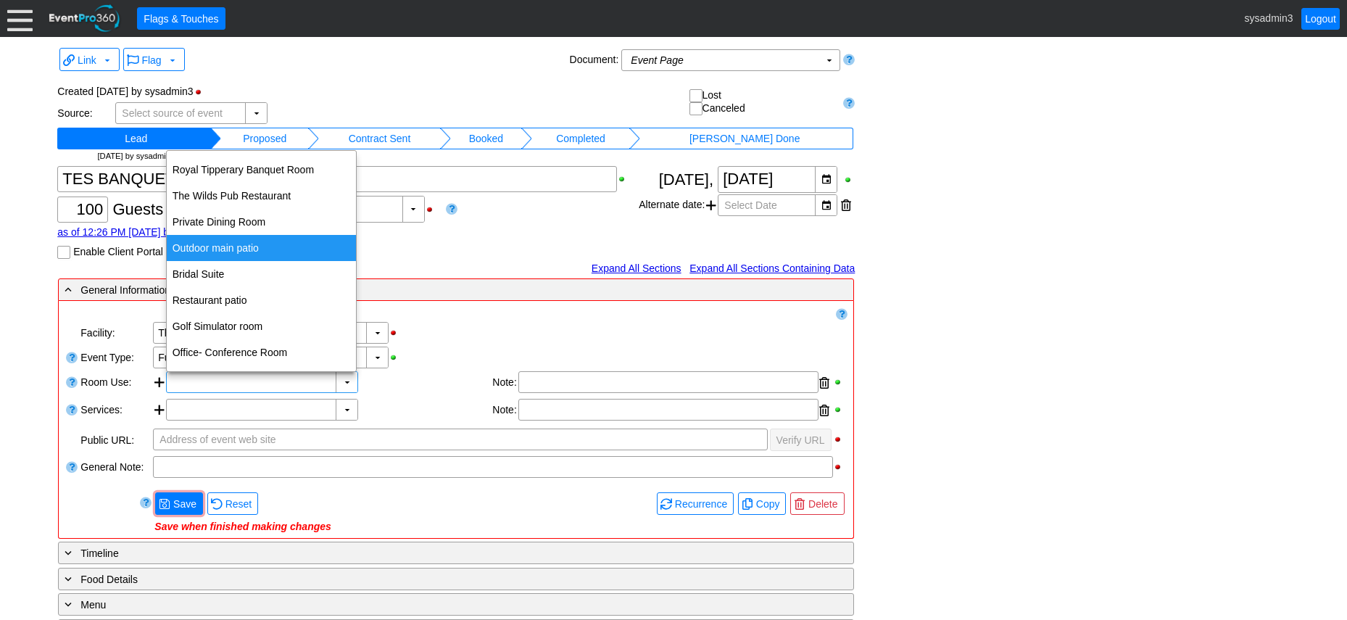
click at [217, 246] on div "Outdoor main patio" at bounding box center [261, 248] width 189 height 26
type input "Outdoor main patio"
type input "0:00"
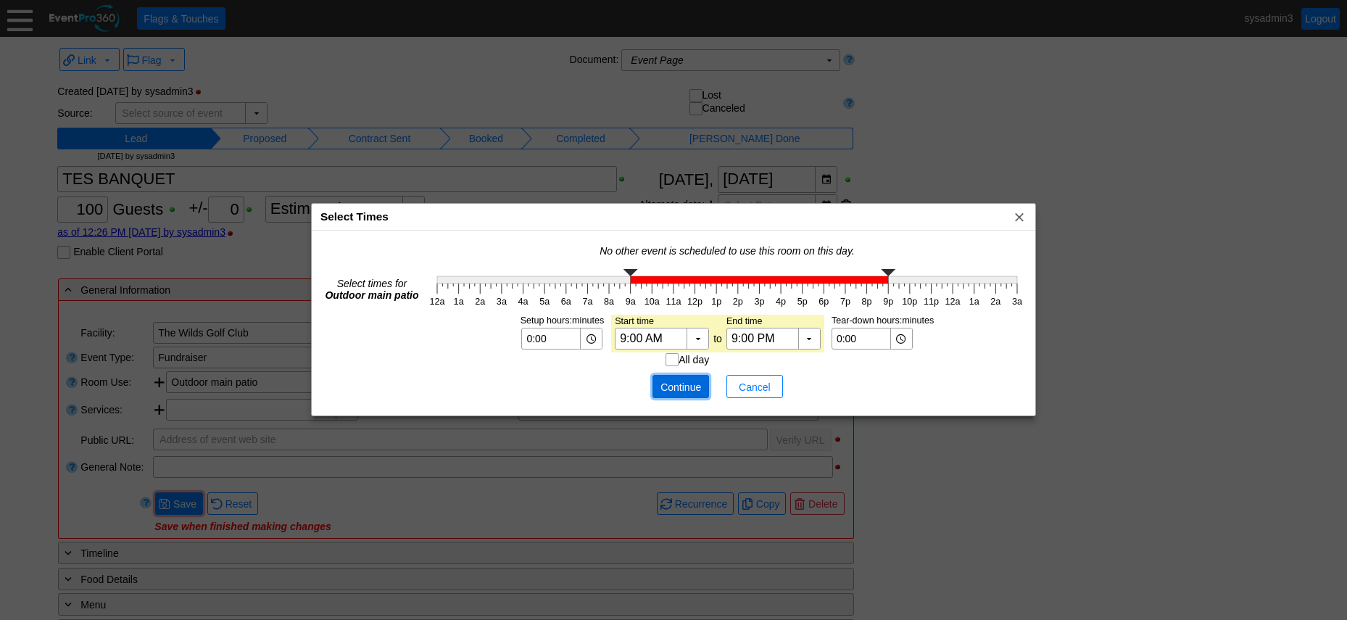
click at [671, 383] on span "Continue" at bounding box center [680, 387] width 43 height 14
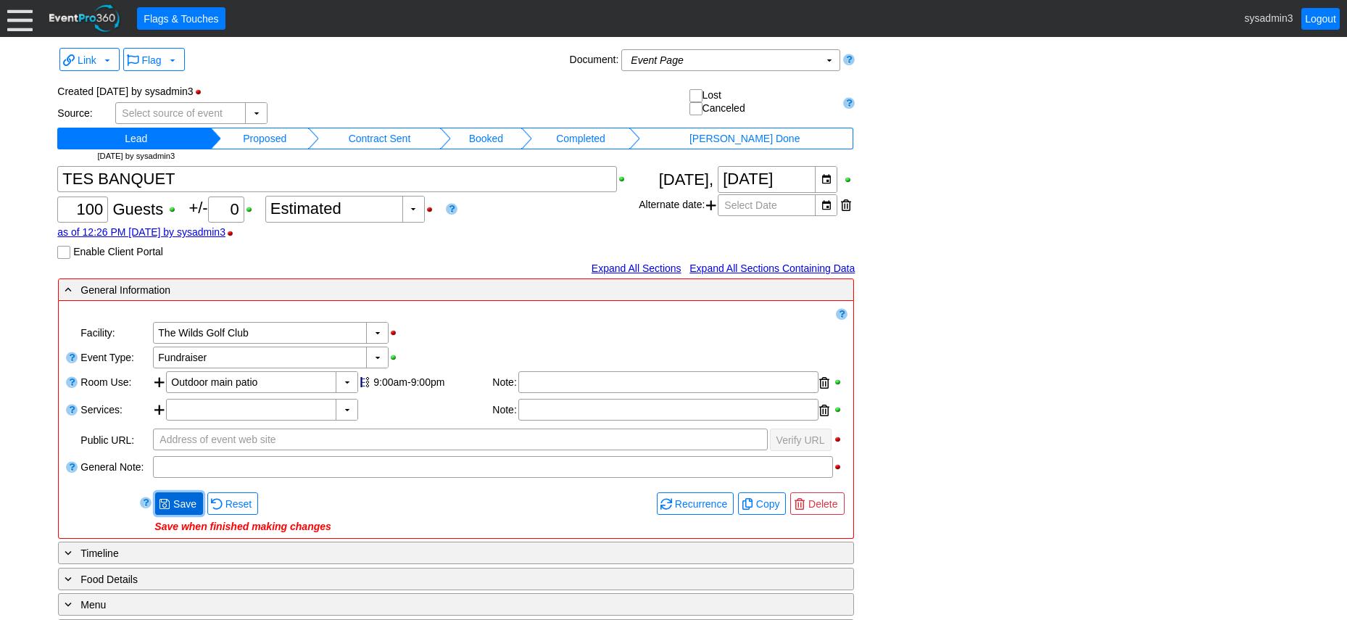
click at [183, 499] on span "Save" at bounding box center [184, 503] width 29 height 14
click at [419, 130] on td "Contract Sent" at bounding box center [379, 139] width 121 height 22
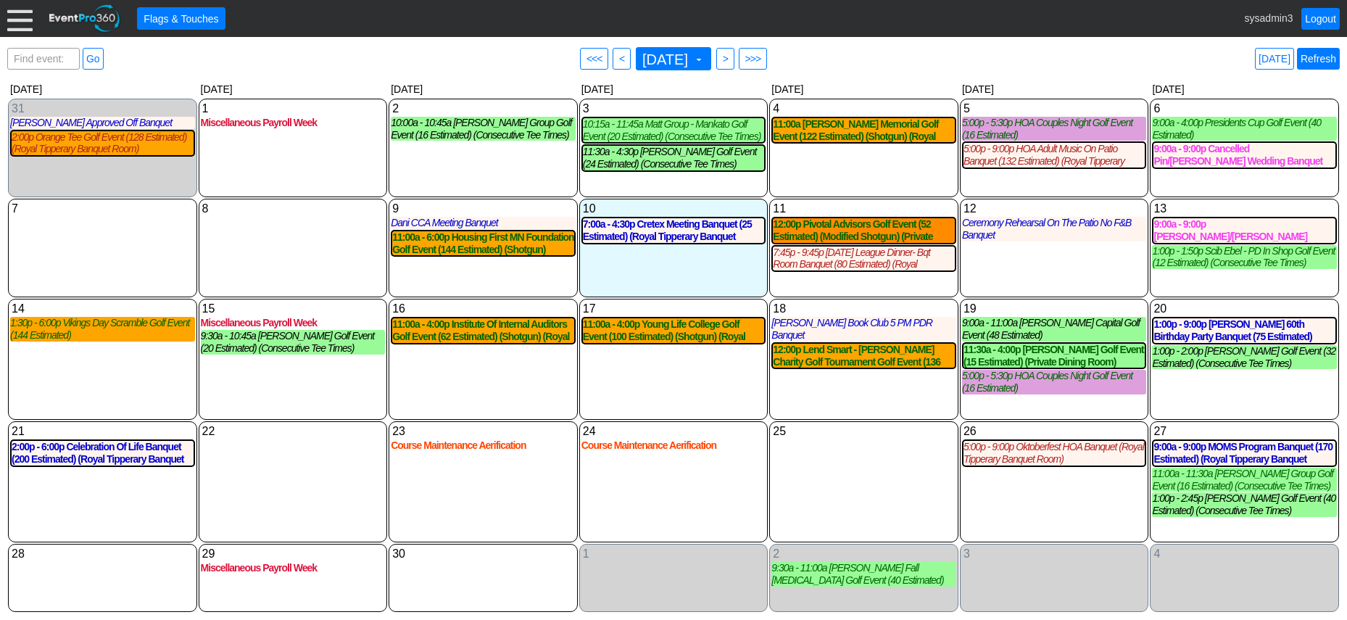
click at [1329, 62] on link "Refresh" at bounding box center [1318, 59] width 43 height 22
click at [1323, 14] on link "Logout" at bounding box center [1320, 19] width 38 height 22
